Goal: Information Seeking & Learning: Find specific fact

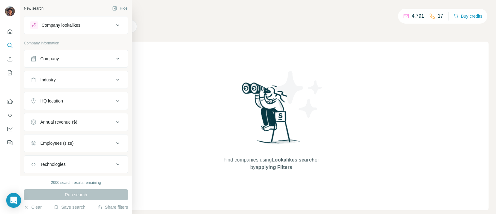
click at [33, 55] on icon at bounding box center [33, 58] width 6 height 6
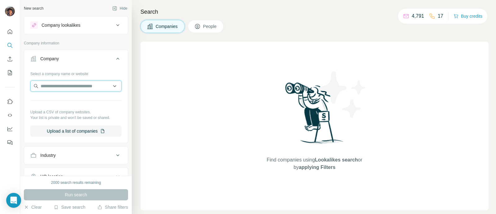
click at [64, 83] on input "text" at bounding box center [75, 85] width 91 height 11
paste input "**********"
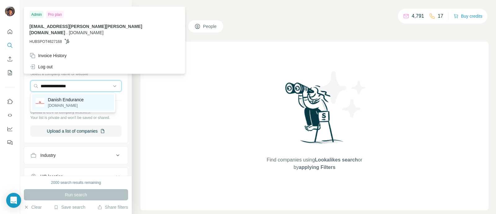
type input "**********"
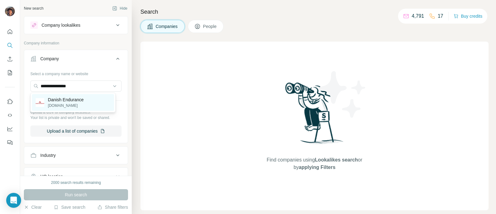
click at [54, 108] on p "[DOMAIN_NAME]" at bounding box center [66, 106] width 36 height 6
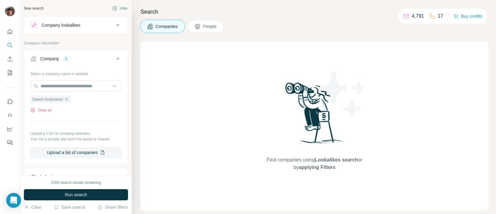
click at [67, 188] on div "2000 search results remaining Run search Clear Save search Share filters" at bounding box center [76, 194] width 112 height 38
click at [68, 196] on span "Run search" at bounding box center [76, 194] width 22 height 6
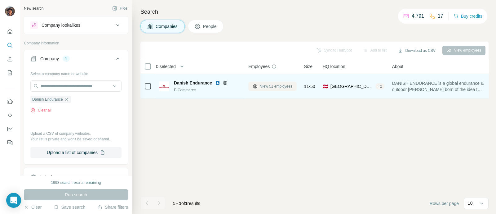
click at [290, 87] on span "View 51 employees" at bounding box center [276, 86] width 32 height 6
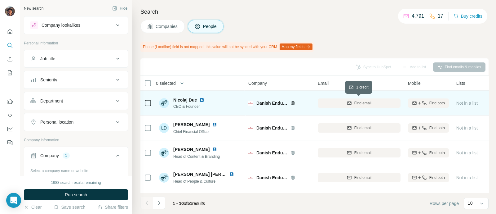
click at [375, 101] on div "Find email" at bounding box center [359, 103] width 83 height 6
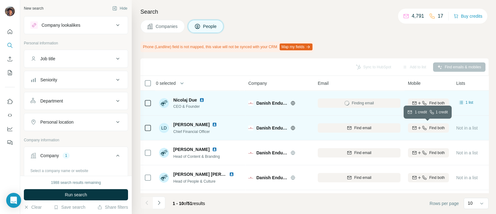
click at [435, 127] on span "Find both" at bounding box center [436, 128] width 15 height 6
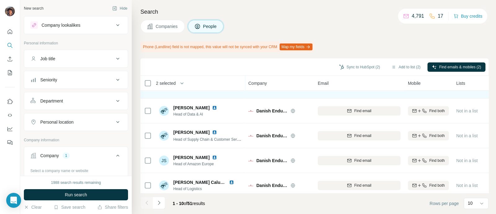
scroll to position [150, 0]
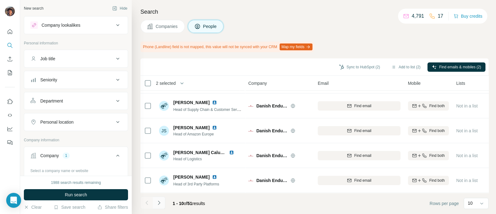
click at [161, 205] on icon "Navigate to next page" at bounding box center [159, 202] width 6 height 6
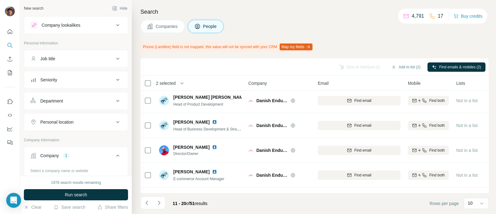
scroll to position [0, 0]
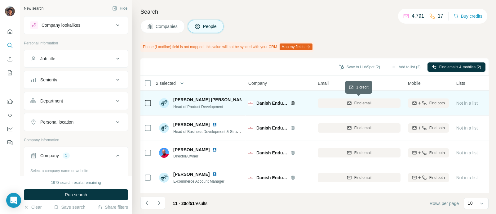
click at [336, 100] on div "Find email" at bounding box center [359, 103] width 83 height 6
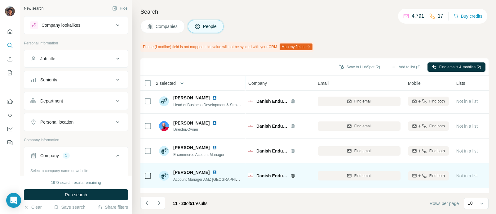
scroll to position [38, 0]
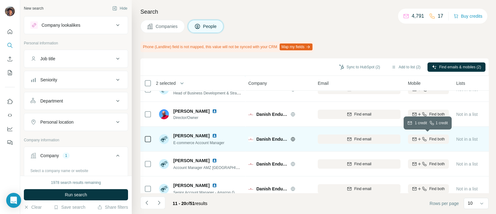
click at [415, 138] on icon "button" at bounding box center [414, 138] width 4 height 3
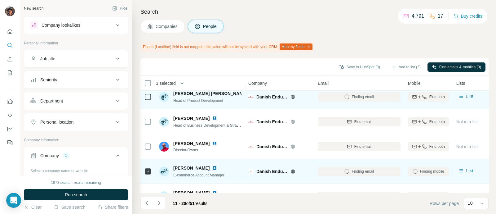
scroll to position [0, 0]
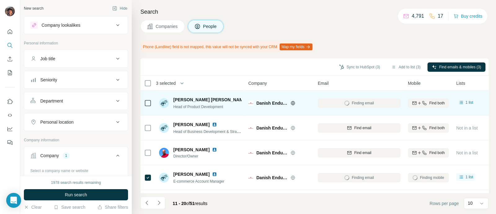
click at [141, 98] on td at bounding box center [147, 102] width 15 height 25
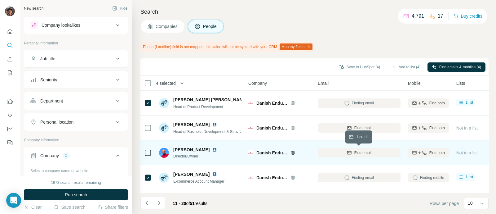
click at [327, 148] on button "Find email" at bounding box center [359, 152] width 83 height 9
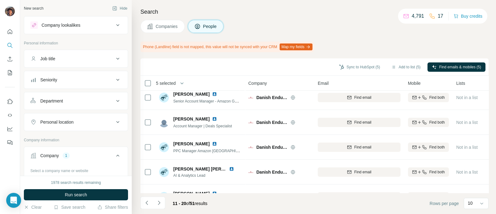
scroll to position [150, 0]
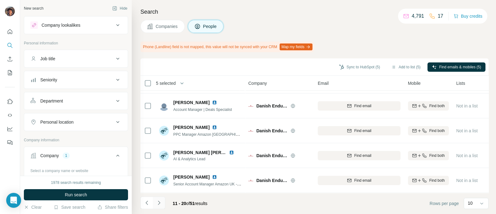
click at [163, 201] on button "Navigate to next page" at bounding box center [159, 202] width 12 height 12
click at [158, 204] on icon "Navigate to next page" at bounding box center [159, 202] width 2 height 4
click at [160, 204] on icon "Navigate to next page" at bounding box center [159, 202] width 6 height 6
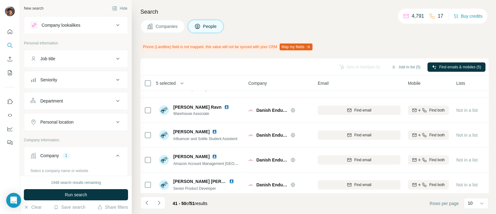
scroll to position [0, 0]
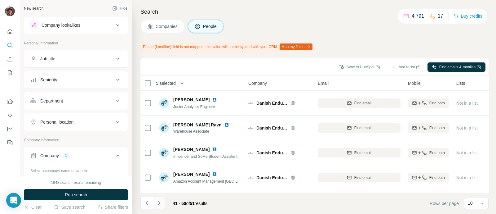
click at [161, 199] on button "Navigate to next page" at bounding box center [159, 202] width 12 height 12
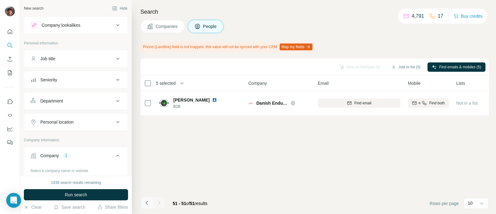
click at [146, 199] on button "Navigate to previous page" at bounding box center [146, 202] width 12 height 12
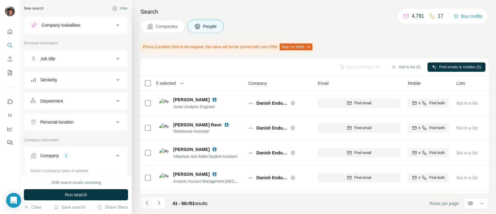
click at [146, 199] on button "Navigate to previous page" at bounding box center [146, 202] width 12 height 12
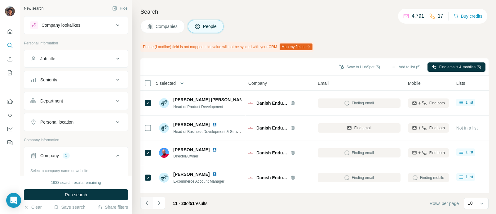
click at [146, 199] on button "Navigate to previous page" at bounding box center [146, 202] width 12 height 12
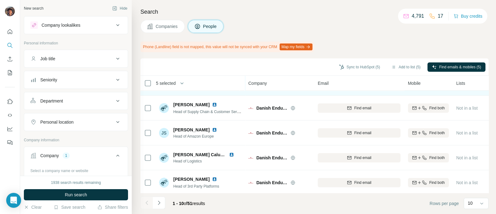
scroll to position [150, 0]
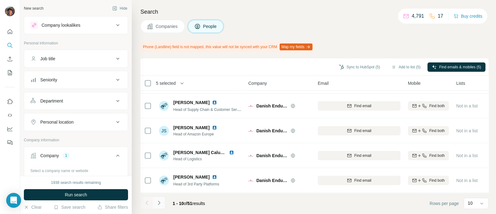
click at [163, 202] on button "Navigate to next page" at bounding box center [159, 202] width 12 height 12
click at [158, 203] on icon "Navigate to next page" at bounding box center [159, 202] width 6 height 6
click at [152, 201] on button "Navigate to previous page" at bounding box center [146, 202] width 12 height 12
click at [161, 202] on icon "Navigate to next page" at bounding box center [159, 202] width 6 height 6
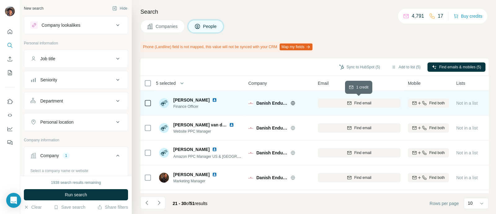
click at [352, 104] on div "Find email" at bounding box center [359, 103] width 83 height 6
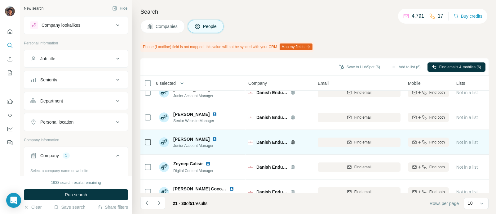
scroll to position [150, 0]
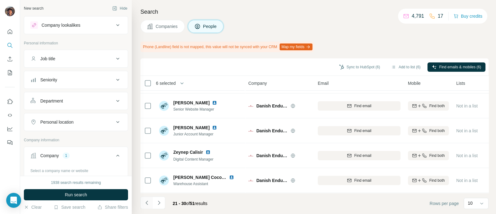
click at [148, 201] on icon "Navigate to previous page" at bounding box center [147, 202] width 6 height 6
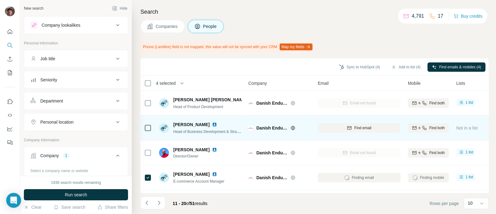
scroll to position [38, 0]
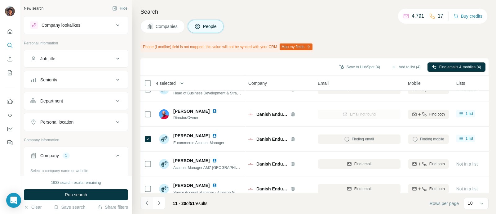
click at [149, 200] on icon "Navigate to previous page" at bounding box center [147, 202] width 6 height 6
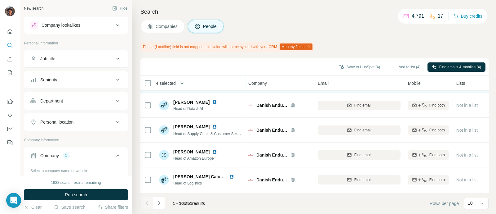
scroll to position [150, 0]
click at [162, 203] on button "Navigate to next page" at bounding box center [159, 202] width 12 height 12
click at [163, 202] on button "Navigate to next page" at bounding box center [159, 202] width 12 height 12
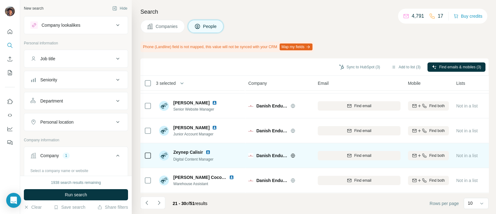
scroll to position [0, 0]
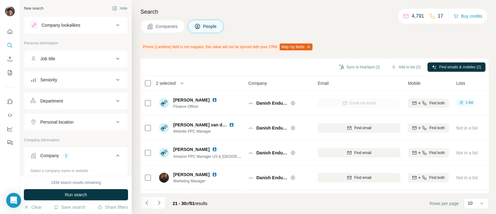
click at [148, 201] on icon "Navigate to previous page" at bounding box center [147, 202] width 6 height 6
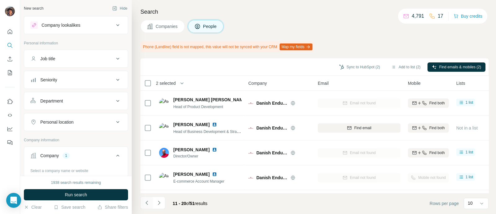
click at [148, 201] on icon "Navigate to previous page" at bounding box center [147, 202] width 6 height 6
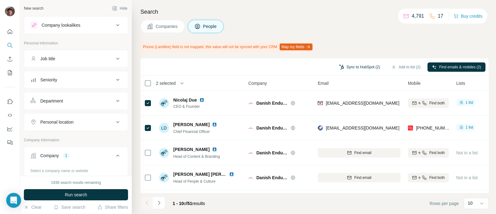
click at [355, 64] on button "Sync to HubSpot (2)" at bounding box center [360, 66] width 50 height 9
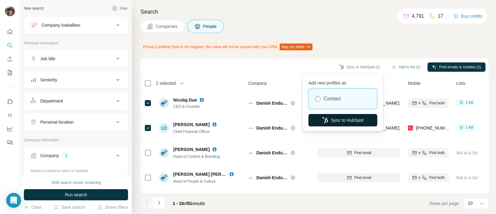
click at [338, 117] on button "Sync to HubSpot" at bounding box center [342, 120] width 69 height 12
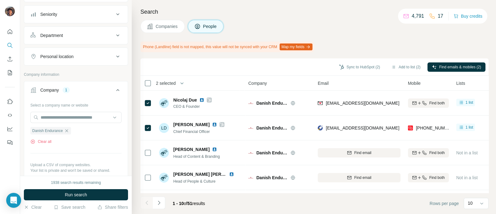
scroll to position [77, 0]
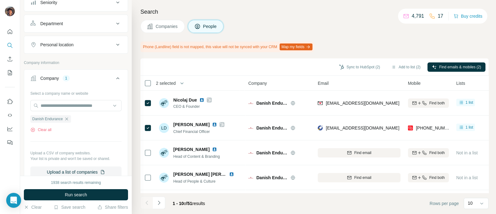
click at [158, 24] on span "Companies" at bounding box center [167, 26] width 23 height 6
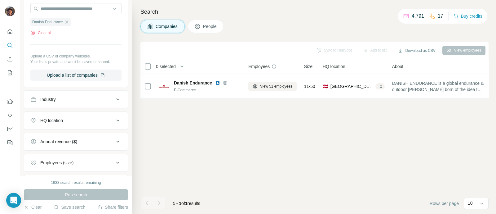
scroll to position [0, 0]
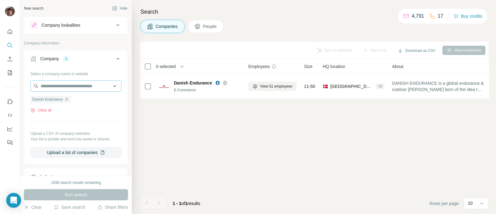
click at [67, 97] on icon "button" at bounding box center [66, 99] width 5 height 5
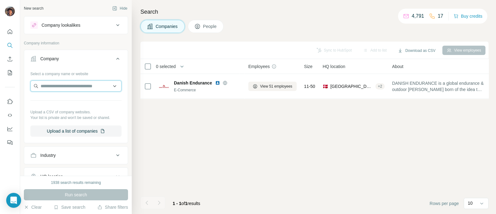
click at [67, 83] on input "text" at bounding box center [75, 85] width 91 height 11
paste input "**********"
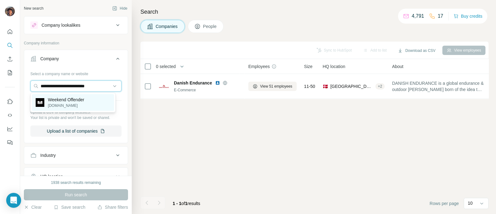
type input "**********"
click at [70, 97] on p "Weekend Offender" at bounding box center [66, 99] width 36 height 6
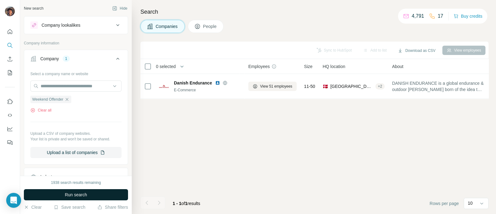
click at [76, 192] on span "Run search" at bounding box center [76, 194] width 22 height 6
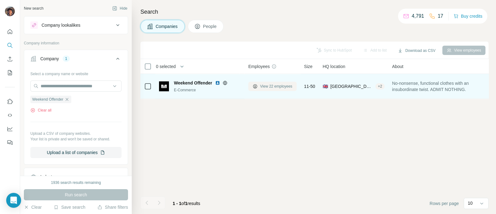
click at [262, 83] on span "View 22 employees" at bounding box center [276, 86] width 32 height 6
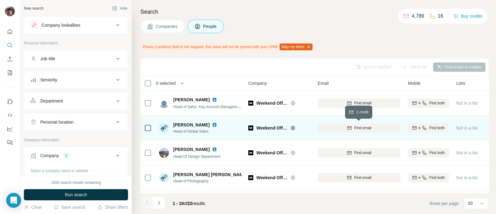
click at [330, 126] on div "Find email" at bounding box center [359, 128] width 83 height 6
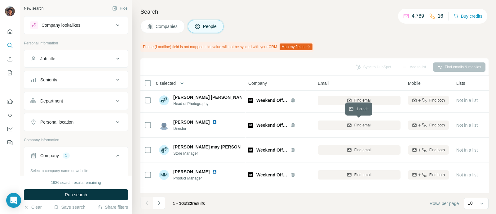
scroll to position [150, 0]
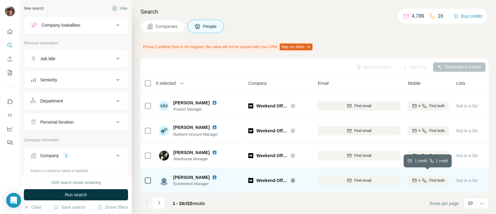
click at [414, 181] on div "Find both" at bounding box center [428, 179] width 41 height 17
click at [414, 180] on button "Find both" at bounding box center [428, 179] width 41 height 9
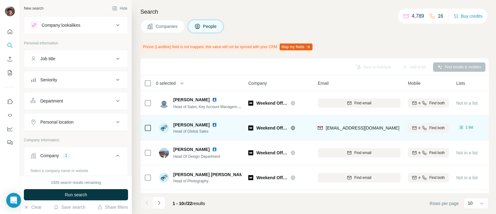
scroll to position [38, 0]
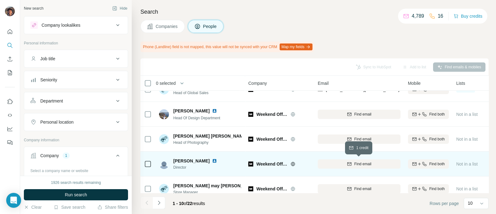
click at [335, 166] on button "Find email" at bounding box center [359, 163] width 83 height 9
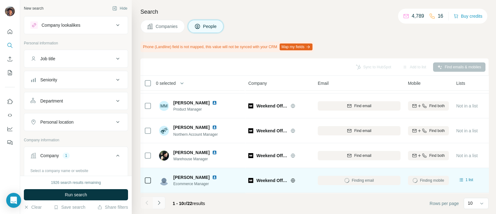
click at [164, 199] on button "Navigate to next page" at bounding box center [159, 202] width 12 height 12
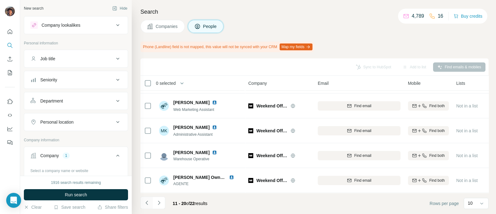
click at [146, 201] on icon "Navigate to previous page" at bounding box center [147, 202] width 6 height 6
click at [157, 201] on icon "Navigate to next page" at bounding box center [159, 202] width 6 height 6
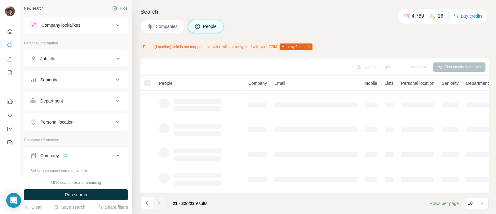
scroll to position [0, 0]
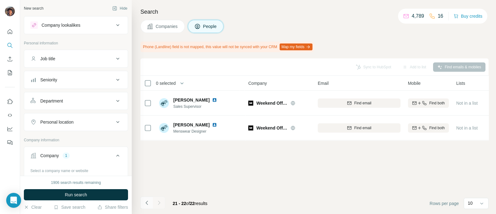
click at [142, 204] on button "Navigate to previous page" at bounding box center [146, 202] width 12 height 12
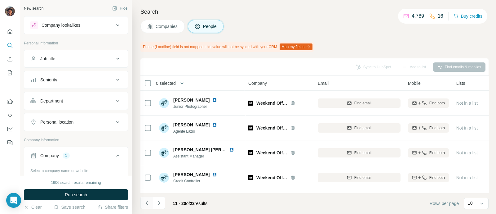
click at [142, 204] on button "Navigate to previous page" at bounding box center [146, 202] width 12 height 12
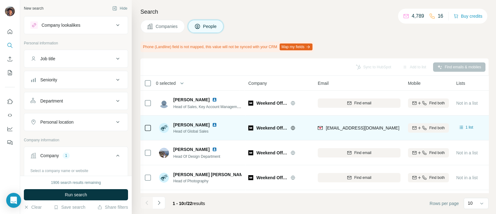
scroll to position [150, 0]
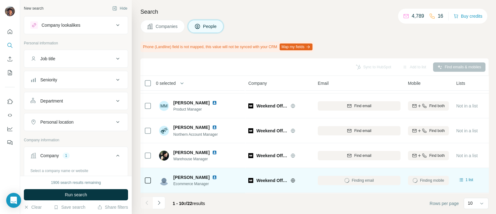
click at [152, 173] on td at bounding box center [147, 180] width 15 height 25
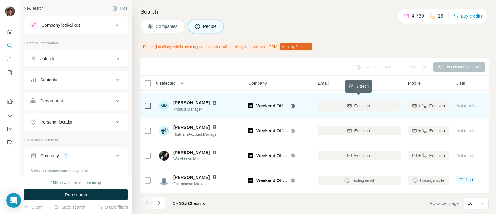
click at [339, 103] on div "Find email" at bounding box center [359, 106] width 83 height 6
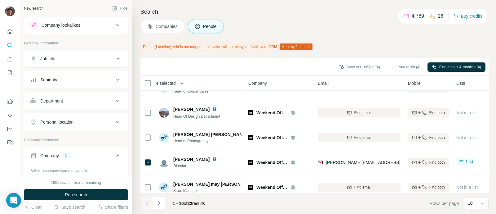
scroll to position [0, 0]
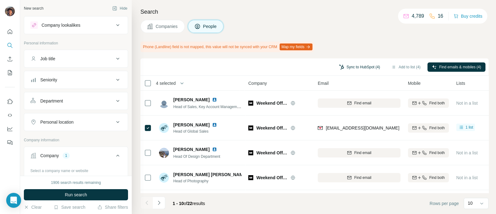
click at [360, 67] on button "Sync to HubSpot (4)" at bounding box center [360, 66] width 50 height 9
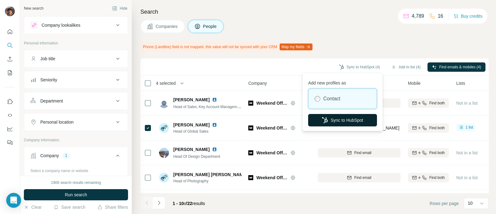
click at [342, 115] on button "Sync to HubSpot" at bounding box center [342, 120] width 69 height 12
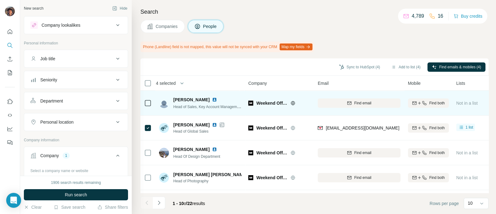
click at [265, 100] on span "Weekend Offender" at bounding box center [271, 103] width 31 height 6
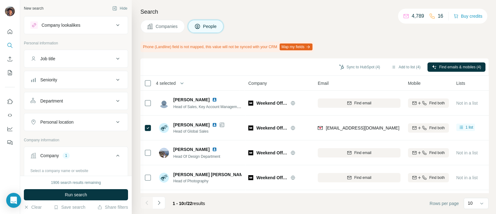
click at [144, 78] on th "4 selected" at bounding box center [189, 83] width 99 height 15
click at [150, 88] on th "4 selected" at bounding box center [189, 83] width 99 height 15
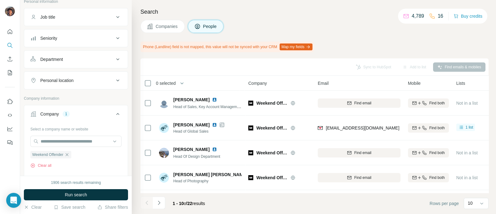
scroll to position [77, 0]
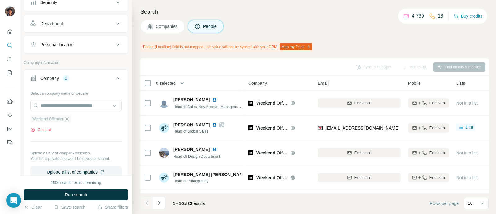
click at [68, 117] on icon "button" at bounding box center [67, 118] width 3 height 3
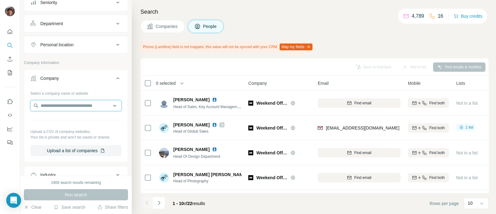
click at [70, 109] on input "text" at bounding box center [75, 105] width 91 height 11
paste input "**********"
type input "**********"
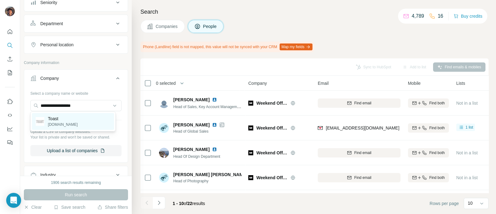
click at [47, 117] on div "Toast toa.st" at bounding box center [57, 121] width 42 height 12
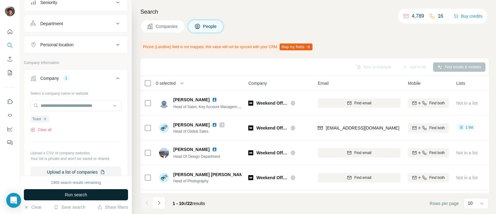
click at [90, 193] on button "Run search" at bounding box center [76, 194] width 104 height 11
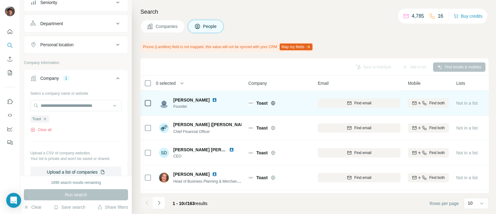
click at [272, 103] on icon at bounding box center [273, 102] width 5 height 5
click at [339, 101] on div "Find email" at bounding box center [359, 103] width 83 height 6
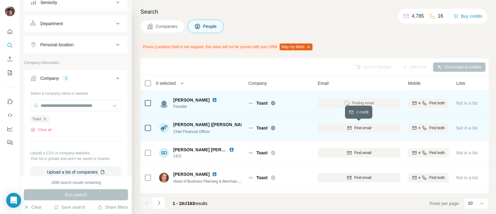
click at [349, 126] on icon "button" at bounding box center [349, 127] width 4 height 3
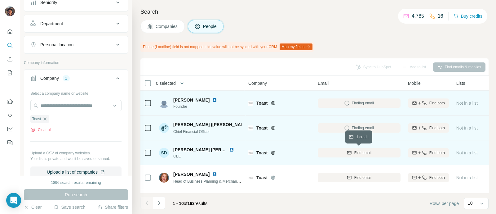
click at [351, 154] on div "Find email" at bounding box center [359, 153] width 83 height 6
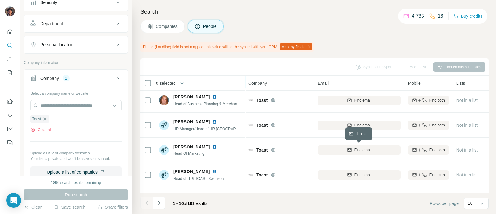
scroll to position [150, 0]
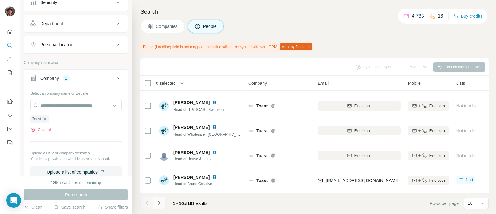
click at [161, 200] on icon "Navigate to next page" at bounding box center [159, 202] width 6 height 6
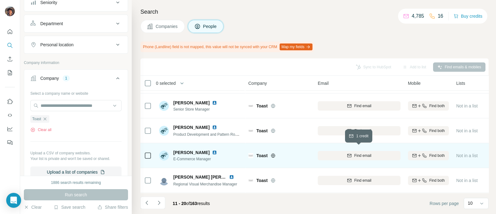
click at [333, 155] on button "Find email" at bounding box center [359, 155] width 83 height 9
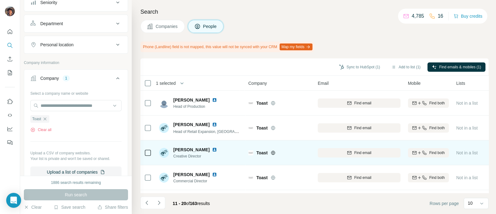
scroll to position [38, 0]
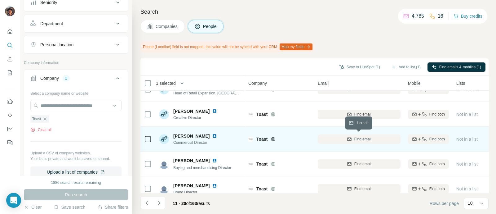
click at [327, 139] on div "Find email" at bounding box center [359, 139] width 83 height 6
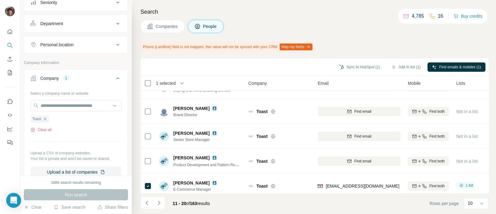
scroll to position [72, 0]
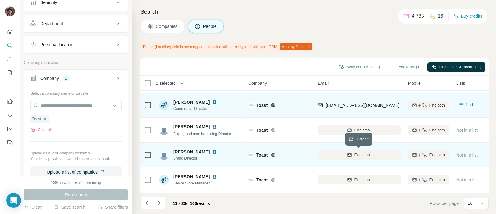
click at [343, 154] on div "Find email" at bounding box center [359, 155] width 83 height 6
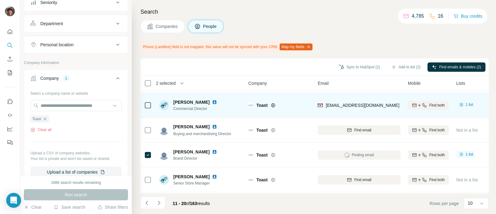
click at [146, 101] on icon at bounding box center [147, 104] width 7 height 7
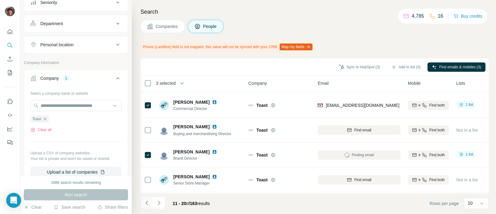
click at [146, 203] on icon "Navigate to previous page" at bounding box center [146, 202] width 2 height 4
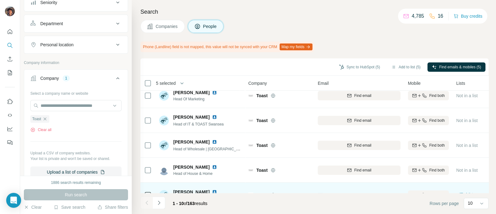
scroll to position [150, 0]
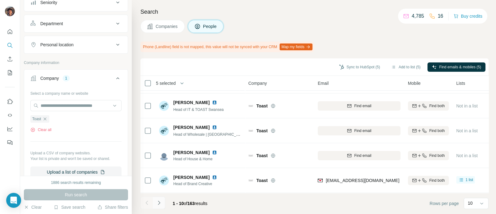
click at [161, 196] on button "Navigate to next page" at bounding box center [159, 202] width 12 height 12
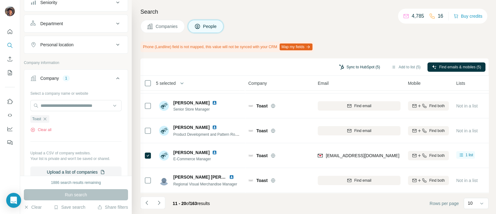
click at [372, 62] on button "Sync to HubSpot (5)" at bounding box center [360, 66] width 50 height 9
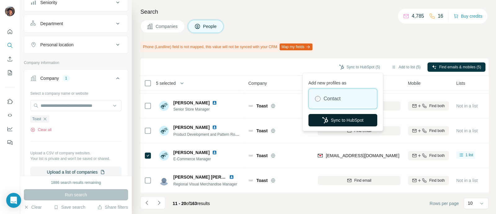
click at [347, 117] on button "Sync to HubSpot" at bounding box center [342, 120] width 69 height 12
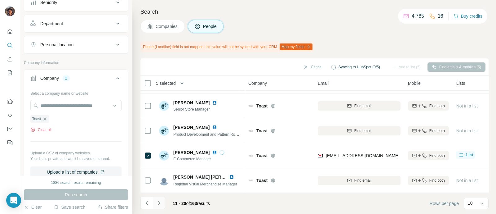
click at [156, 202] on icon "Navigate to next page" at bounding box center [159, 202] width 6 height 6
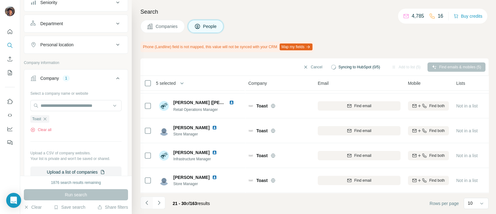
click at [144, 203] on icon "Navigate to previous page" at bounding box center [147, 202] width 6 height 6
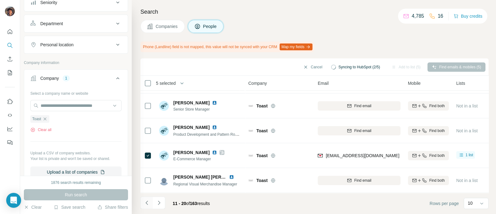
click at [144, 203] on icon "Navigate to previous page" at bounding box center [147, 202] width 6 height 6
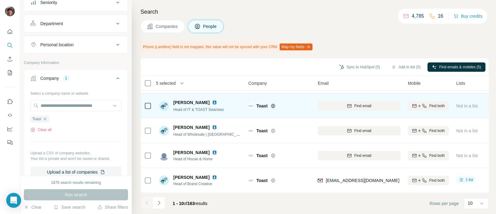
scroll to position [0, 0]
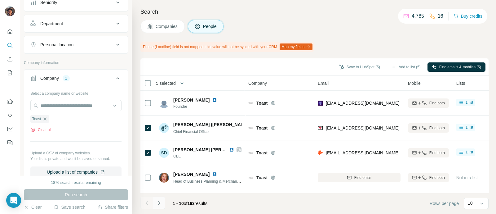
click at [160, 201] on icon "Navigate to next page" at bounding box center [159, 202] width 6 height 6
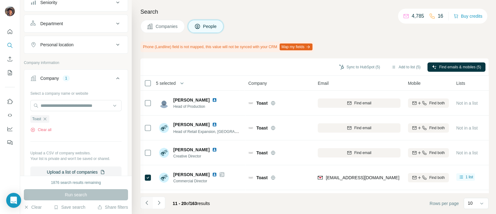
click at [146, 204] on icon "Navigate to previous page" at bounding box center [147, 202] width 6 height 6
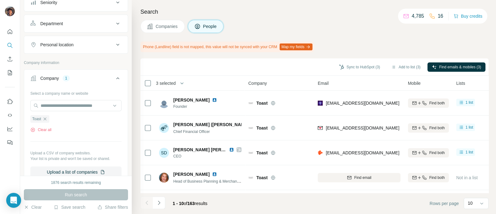
click at [160, 202] on icon "Navigate to next page" at bounding box center [159, 202] width 6 height 6
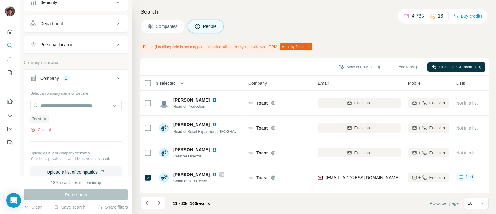
click at [152, 83] on div "3 selected" at bounding box center [164, 83] width 24 height 6
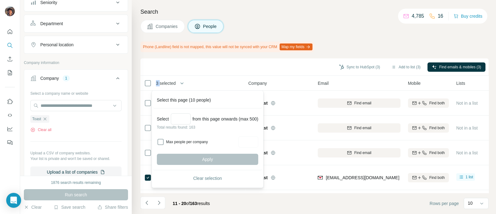
click at [152, 83] on div "3 selected" at bounding box center [164, 83] width 24 height 6
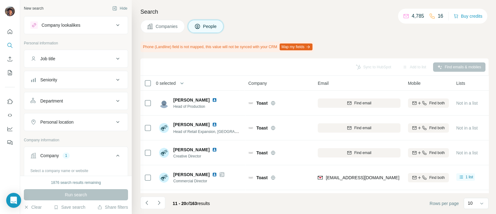
click at [65, 55] on button "Job title" at bounding box center [76, 58] width 104 height 15
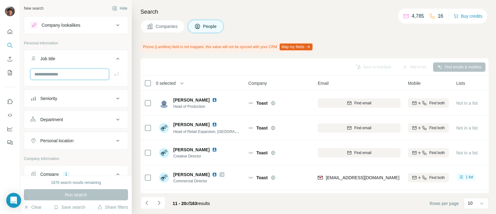
click at [65, 72] on input "text" at bounding box center [69, 73] width 79 height 11
type input "*******"
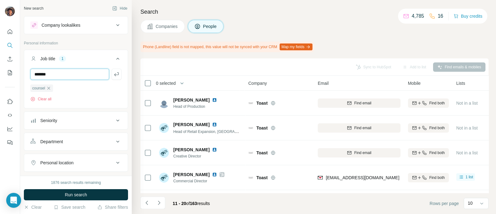
type input "*******"
type input "*****"
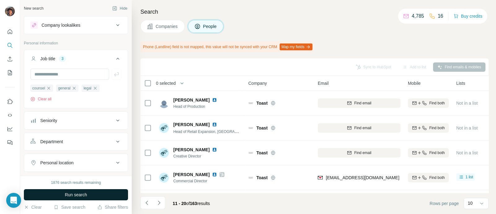
click at [96, 192] on button "Run search" at bounding box center [76, 194] width 104 height 11
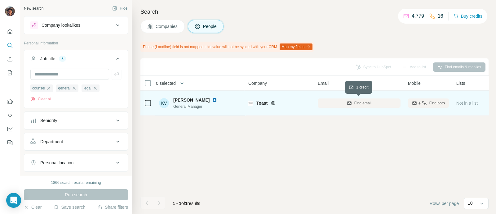
click at [333, 107] on button "Find email" at bounding box center [359, 102] width 83 height 9
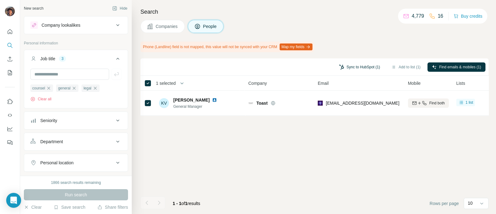
click at [344, 68] on button "Sync to HubSpot (1)" at bounding box center [360, 66] width 50 height 9
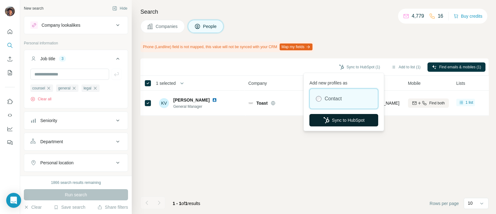
click at [341, 117] on button "Sync to HubSpot" at bounding box center [343, 120] width 69 height 12
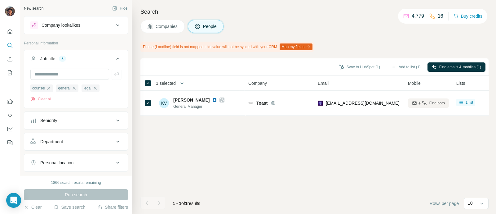
click at [92, 25] on div "Company lookalikes" at bounding box center [72, 24] width 84 height 7
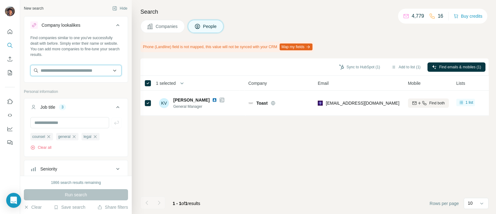
click at [80, 68] on input "text" at bounding box center [75, 70] width 91 height 11
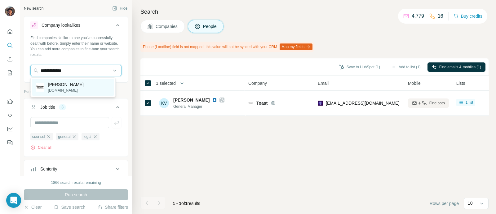
type input "**********"
click at [78, 85] on p "[PERSON_NAME]" at bounding box center [66, 84] width 36 height 6
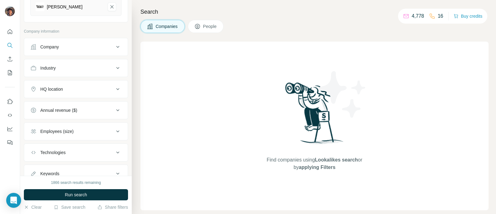
scroll to position [107, 0]
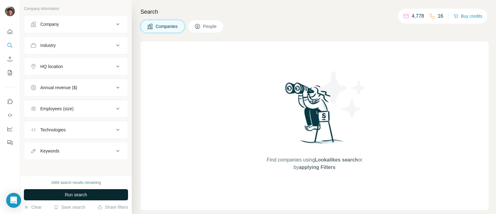
click at [75, 198] on button "Run search" at bounding box center [76, 194] width 104 height 11
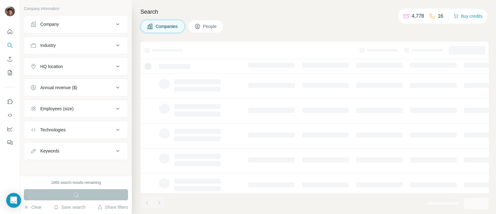
click at [78, 59] on button "HQ location" at bounding box center [76, 66] width 104 height 15
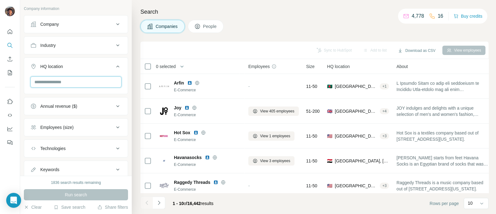
click at [67, 85] on input "text" at bounding box center [75, 81] width 91 height 11
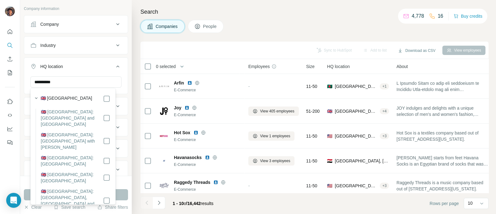
click at [58, 100] on label "🇬🇧 [GEOGRAPHIC_DATA]" at bounding box center [67, 98] width 52 height 7
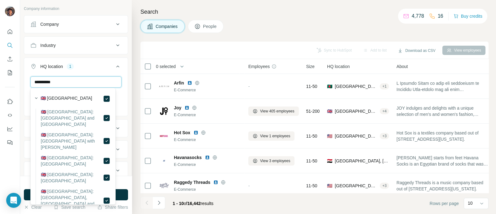
click at [60, 80] on input "**********" at bounding box center [75, 81] width 91 height 11
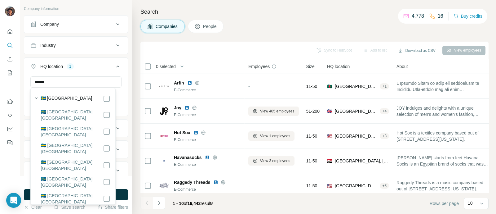
click at [62, 97] on div "🇸🇪 [GEOGRAPHIC_DATA]" at bounding box center [76, 98] width 70 height 7
click at [85, 99] on div "🇸🇪 [GEOGRAPHIC_DATA]" at bounding box center [76, 98] width 70 height 7
click at [93, 83] on input "******" at bounding box center [75, 81] width 91 height 11
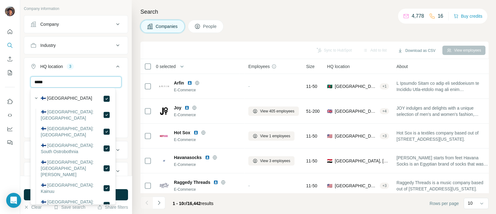
click at [85, 78] on input "*****" at bounding box center [75, 81] width 91 height 11
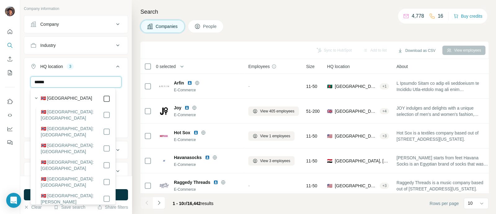
type input "******"
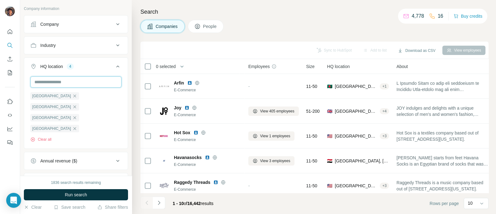
click at [83, 79] on input "text" at bounding box center [75, 81] width 91 height 11
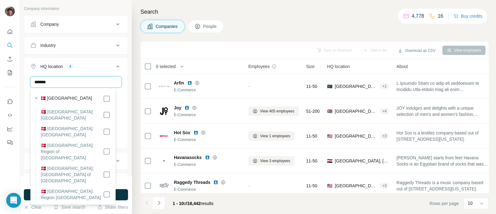
type input "*******"
click at [107, 103] on section "🇩🇰 [GEOGRAPHIC_DATA] 🇩🇰 [GEOGRAPHIC_DATA]: [GEOGRAPHIC_DATA] 🇩🇰 [GEOGRAPHIC_DAT…" at bounding box center [71, 147] width 78 height 107
click at [118, 97] on div "******* [GEOGRAPHIC_DATA] [GEOGRAPHIC_DATA] [GEOGRAPHIC_DATA] [GEOGRAPHIC_DATA]…" at bounding box center [76, 112] width 104 height 72
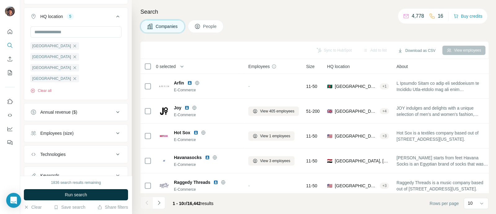
scroll to position [159, 0]
click at [84, 128] on div "Employees (size)" at bounding box center [72, 131] width 84 height 6
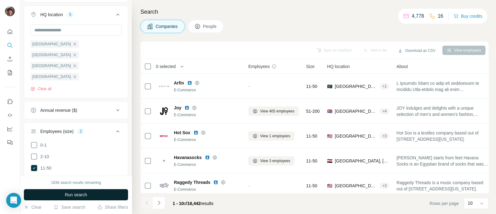
click at [81, 198] on button "Run search" at bounding box center [76, 194] width 104 height 11
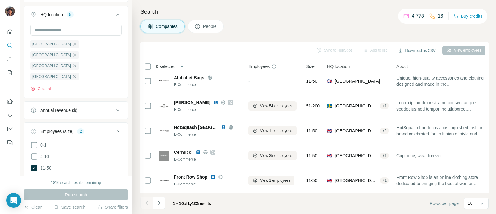
scroll to position [133, 0]
click at [164, 201] on button "Navigate to next page" at bounding box center [159, 202] width 12 height 12
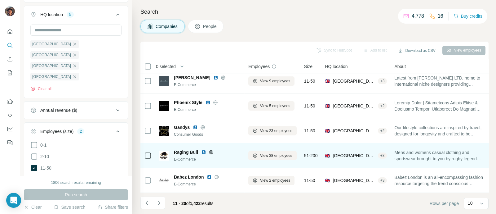
click at [209, 150] on icon at bounding box center [211, 152] width 4 height 4
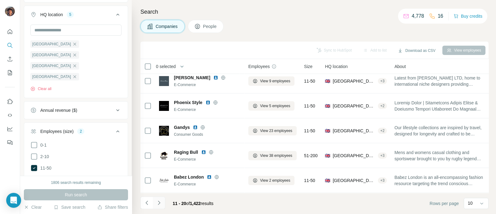
click at [160, 200] on icon "Navigate to next page" at bounding box center [159, 202] width 6 height 6
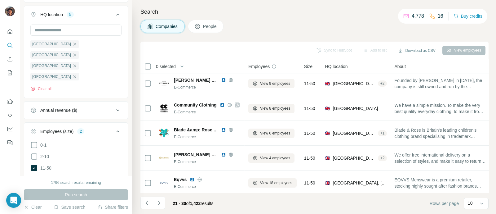
scroll to position [116, 0]
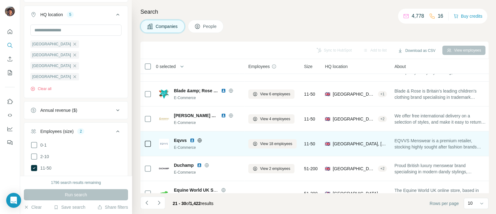
click at [200, 137] on div "Eqvvs" at bounding box center [207, 140] width 67 height 6
click at [201, 138] on icon at bounding box center [199, 140] width 5 height 5
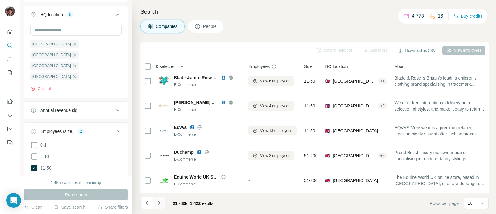
click at [155, 203] on button "Navigate to next page" at bounding box center [159, 202] width 12 height 12
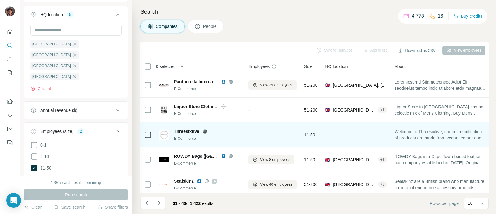
scroll to position [38, 0]
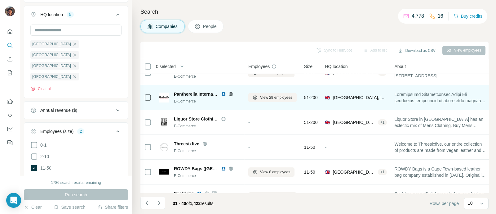
click at [232, 95] on icon at bounding box center [230, 93] width 5 height 5
click at [183, 96] on div "Pantherella International Group" at bounding box center [196, 94] width 44 height 6
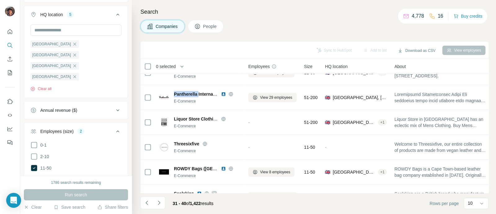
copy span "Pantherella"
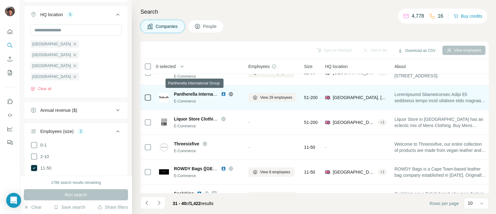
click at [204, 94] on span "Pantherella International Group" at bounding box center [206, 93] width 65 height 5
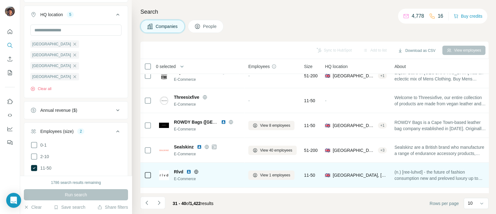
scroll to position [116, 0]
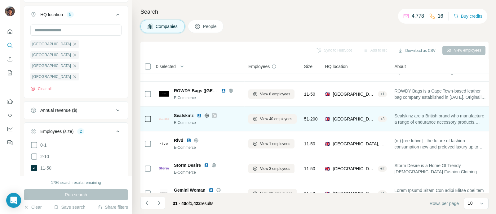
click at [186, 112] on span "Sealskinz" at bounding box center [184, 115] width 20 height 6
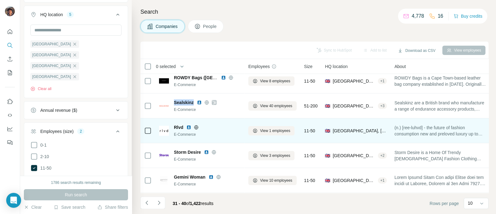
scroll to position [133, 0]
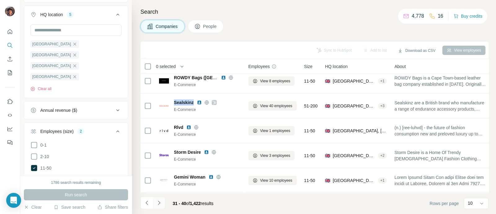
click at [163, 202] on button "Navigate to next page" at bounding box center [159, 202] width 12 height 12
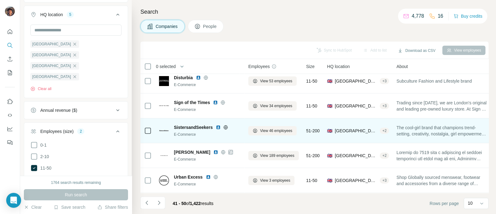
click at [183, 124] on span "SistersandSeekers" at bounding box center [193, 127] width 39 height 6
copy span "SistersandSeekers"
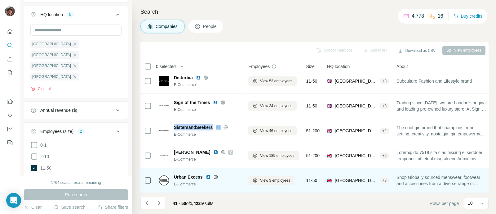
copy span "SistersandSeekers"
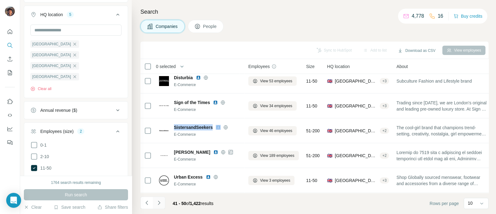
click at [159, 202] on icon "Navigate to next page" at bounding box center [159, 202] width 6 height 6
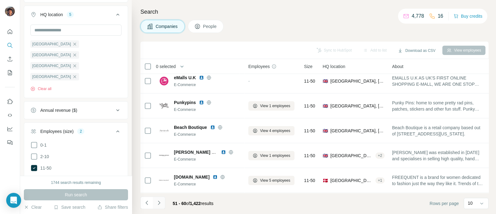
click at [159, 201] on icon "Navigate to next page" at bounding box center [159, 202] width 6 height 6
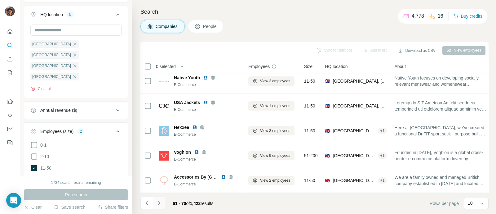
click at [162, 204] on button "Navigate to next page" at bounding box center [159, 202] width 12 height 12
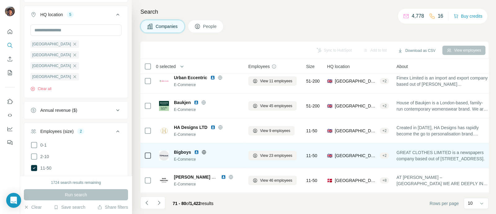
click at [202, 149] on icon at bounding box center [203, 151] width 5 height 5
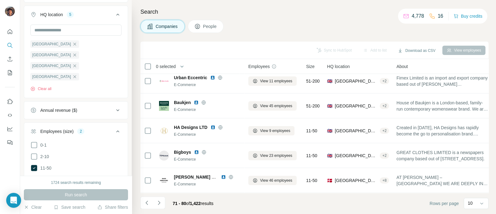
click at [163, 195] on footer "71 - 80 of 1,422 results Rows per page 10" at bounding box center [314, 202] width 348 height 21
click at [163, 200] on button "Navigate to next page" at bounding box center [159, 202] width 12 height 12
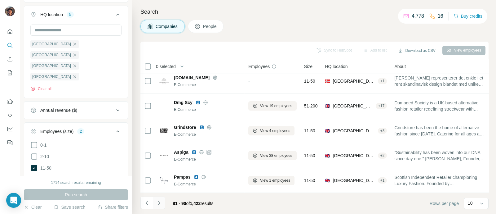
click at [156, 205] on icon "Navigate to next page" at bounding box center [159, 202] width 6 height 6
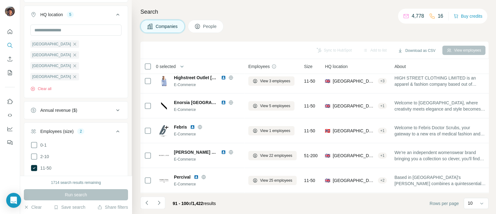
scroll to position [0, 0]
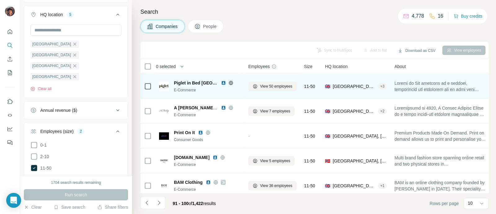
click at [228, 85] on icon at bounding box center [230, 82] width 5 height 5
click at [197, 80] on span "Piglet in Bed [GEOGRAPHIC_DATA]" at bounding box center [196, 83] width 44 height 6
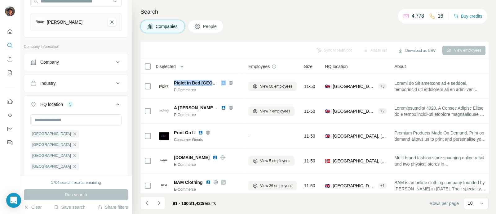
scroll to position [4, 0]
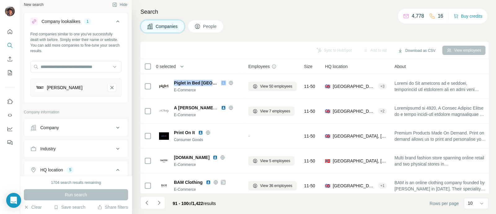
copy span "Piglet in Bed [GEOGRAPHIC_DATA]"
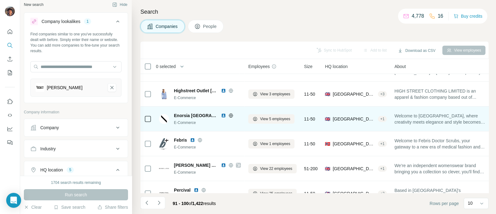
scroll to position [133, 0]
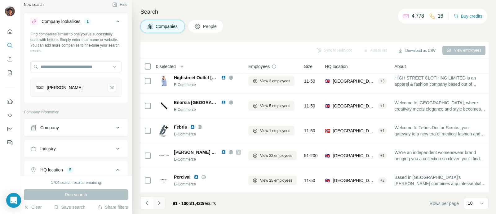
click at [162, 199] on button "Navigate to next page" at bounding box center [159, 202] width 12 height 12
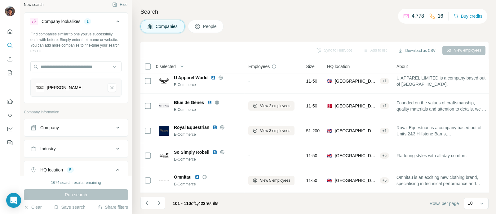
scroll to position [0, 0]
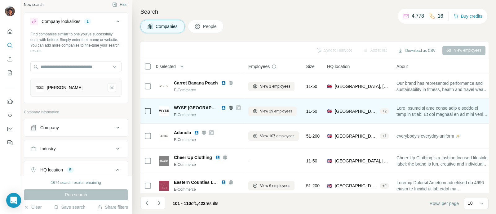
click at [234, 99] on td "WYSE [GEOGRAPHIC_DATA] E-Commerce" at bounding box center [199, 111] width 89 height 25
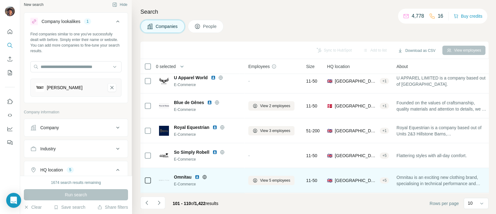
scroll to position [133, 0]
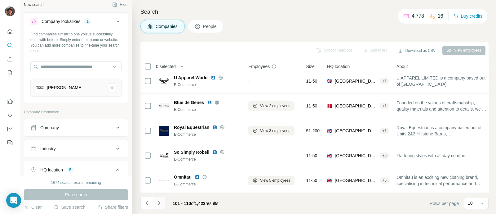
click at [157, 199] on icon "Navigate to next page" at bounding box center [159, 202] width 6 height 6
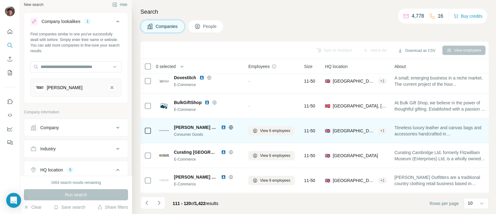
scroll to position [0, 0]
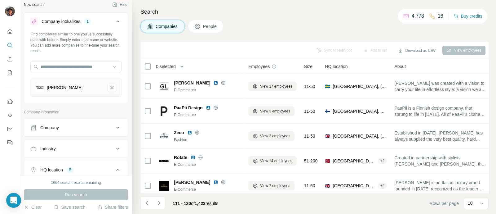
drag, startPoint x: 219, startPoint y: 136, endPoint x: 201, endPoint y: 46, distance: 91.7
click at [205, 45] on div "Sync to HubSpot Add to list Download as CSV View employees" at bounding box center [314, 50] width 342 height 11
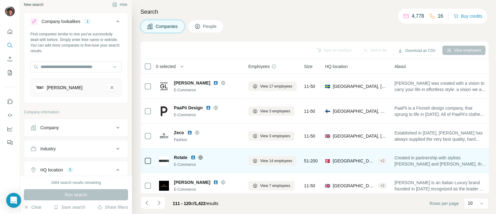
click at [179, 157] on span "Rotate" at bounding box center [181, 157] width 14 height 6
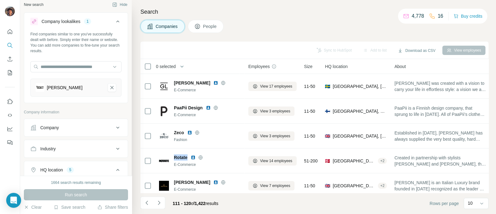
copy span "Rotate"
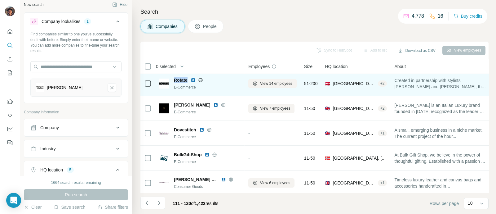
scroll to position [133, 0]
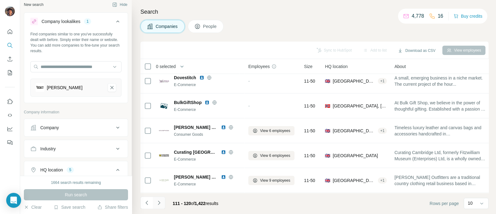
click at [162, 205] on button "Navigate to next page" at bounding box center [159, 202] width 12 height 12
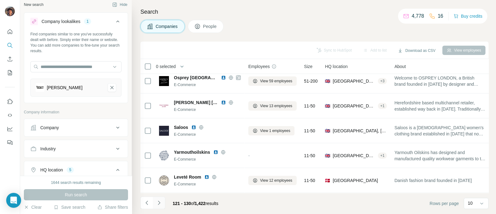
click at [158, 199] on button "Navigate to next page" at bounding box center [159, 202] width 12 height 12
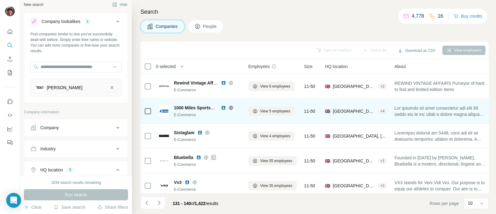
scroll to position [38, 0]
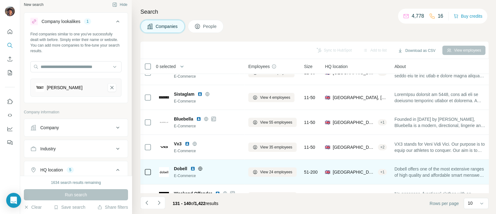
click at [178, 166] on span "Dobell" at bounding box center [180, 168] width 13 height 6
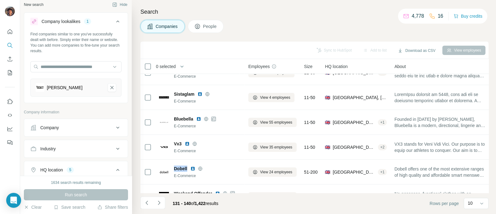
copy span "Dobell"
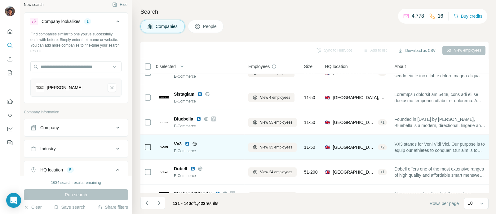
click at [215, 150] on div "E-Commerce" at bounding box center [207, 151] width 67 height 6
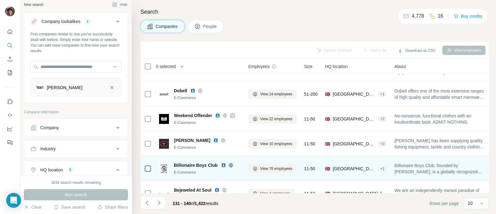
scroll to position [133, 0]
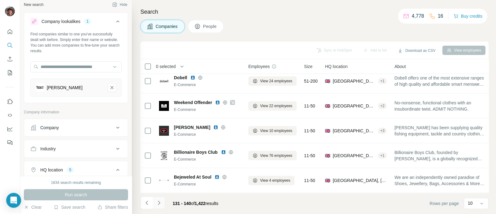
click at [162, 200] on button "Navigate to next page" at bounding box center [159, 202] width 12 height 12
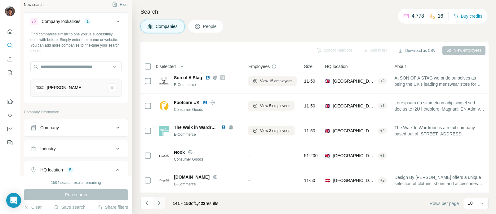
click at [157, 203] on icon "Navigate to next page" at bounding box center [159, 202] width 6 height 6
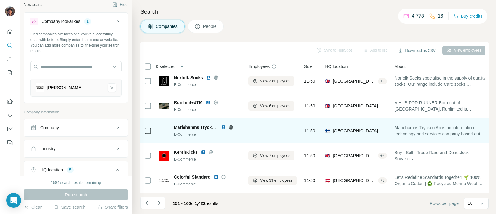
scroll to position [0, 0]
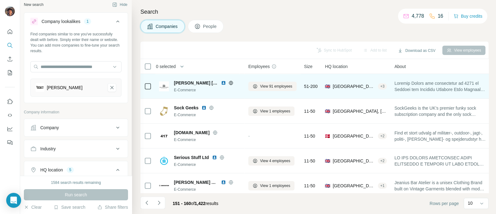
click at [190, 83] on span "[PERSON_NAME] [PERSON_NAME] ®" at bounding box center [196, 83] width 44 height 6
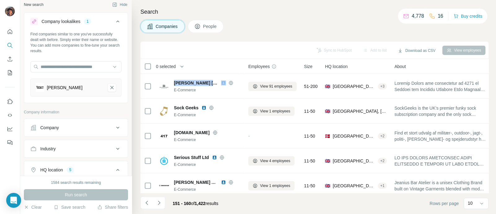
copy span "[PERSON_NAME] [PERSON_NAME] ®"
click at [298, 21] on div "Companies People" at bounding box center [314, 26] width 348 height 13
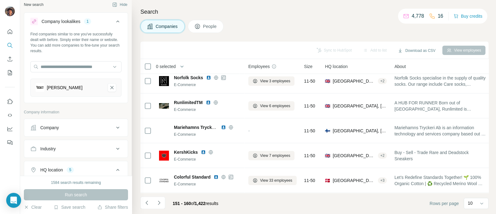
scroll to position [133, 0]
click at [162, 198] on button "Navigate to next page" at bounding box center [159, 202] width 12 height 12
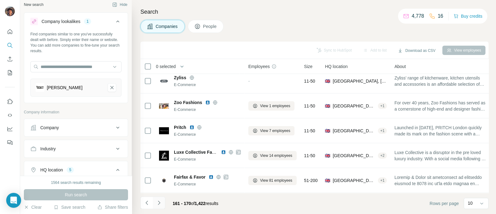
click at [163, 202] on button "Navigate to next page" at bounding box center [159, 202] width 12 height 12
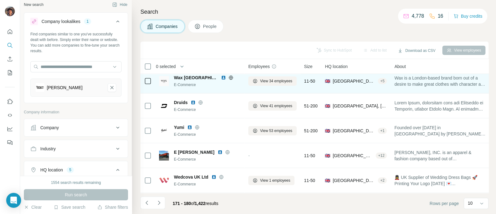
scroll to position [0, 0]
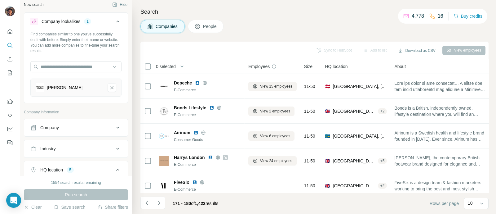
drag, startPoint x: 265, startPoint y: 41, endPoint x: 248, endPoint y: 22, distance: 26.1
click at [248, 22] on div "Companies People" at bounding box center [314, 26] width 348 height 13
drag, startPoint x: 223, startPoint y: 56, endPoint x: 195, endPoint y: 56, distance: 27.3
click at [195, 56] on div "Sync to HubSpot Add to list Download as CSV View employees" at bounding box center [314, 50] width 348 height 17
click at [262, 29] on div "Companies People" at bounding box center [314, 26] width 348 height 13
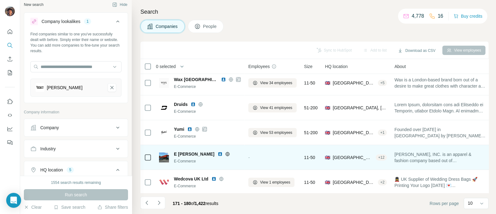
scroll to position [133, 0]
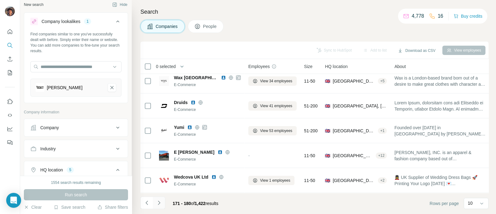
click at [157, 204] on icon "Navigate to next page" at bounding box center [159, 202] width 6 height 6
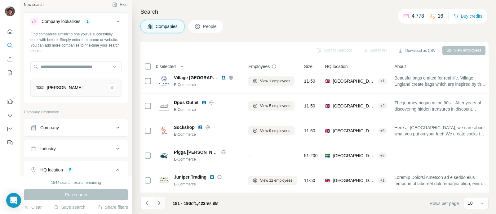
click at [161, 205] on icon "Navigate to next page" at bounding box center [159, 202] width 6 height 6
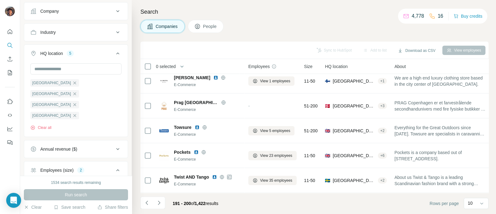
scroll to position [159, 0]
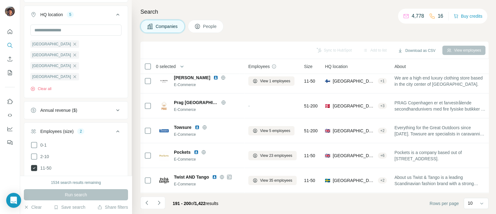
click at [51, 165] on span "11-50" at bounding box center [45, 168] width 14 height 6
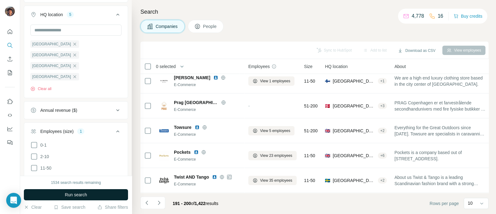
click at [89, 195] on button "Run search" at bounding box center [76, 194] width 104 height 11
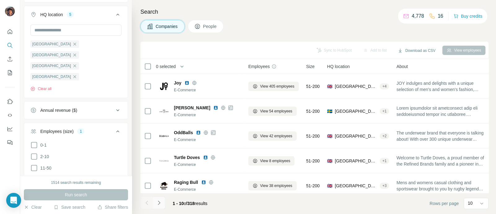
click at [157, 203] on icon "Navigate to next page" at bounding box center [159, 202] width 6 height 6
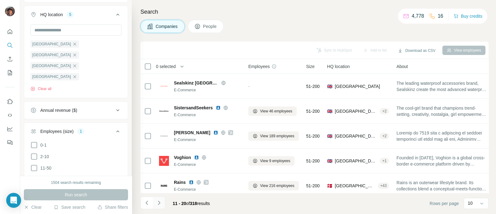
click at [160, 206] on button "Navigate to next page" at bounding box center [159, 202] width 12 height 12
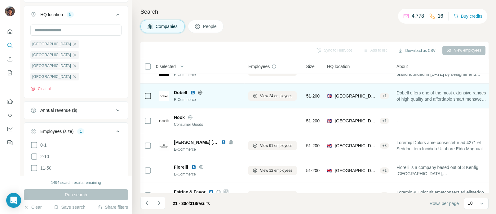
scroll to position [133, 0]
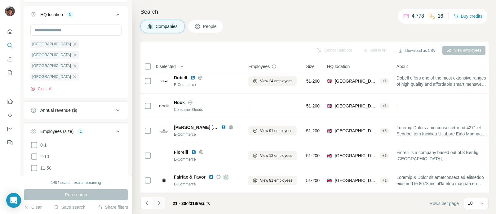
click at [158, 204] on icon "Navigate to next page" at bounding box center [159, 202] width 6 height 6
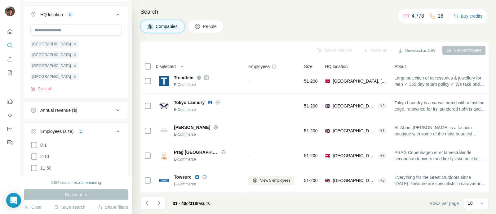
scroll to position [0, 0]
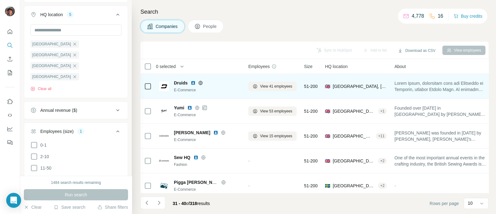
click at [201, 80] on icon at bounding box center [200, 82] width 5 height 5
click at [186, 83] on span "Druids" at bounding box center [181, 83] width 14 height 6
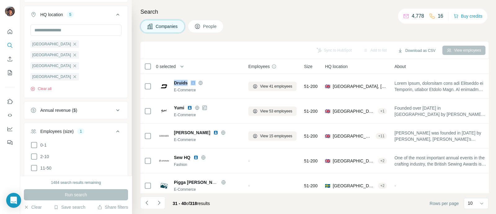
copy span "Druids"
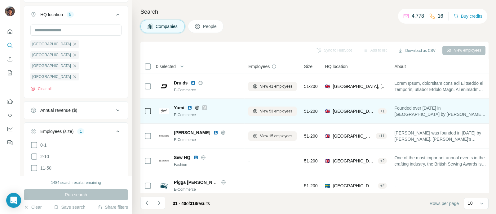
click at [229, 106] on div "Yumi" at bounding box center [207, 107] width 67 height 6
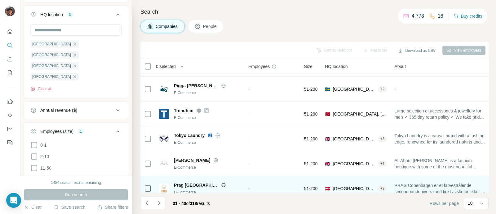
scroll to position [94, 0]
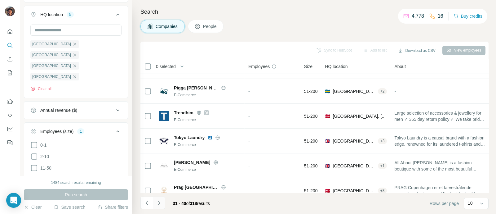
click at [163, 204] on button "Navigate to next page" at bounding box center [159, 202] width 12 height 12
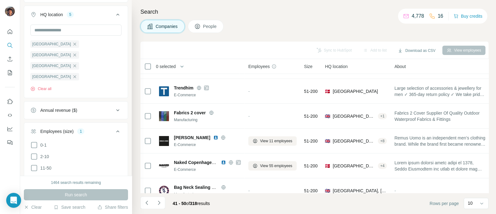
scroll to position [0, 0]
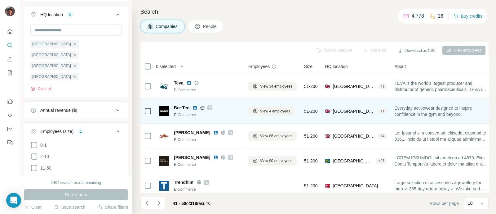
drag, startPoint x: 227, startPoint y: 135, endPoint x: 184, endPoint y: 118, distance: 46.4
click at [184, 118] on div "Bo+Tee E-Commerce" at bounding box center [200, 110] width 82 height 17
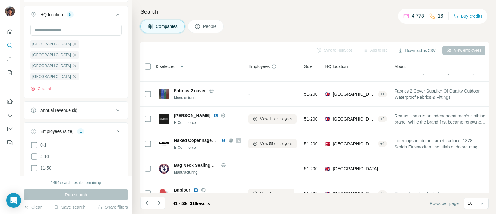
scroll to position [133, 0]
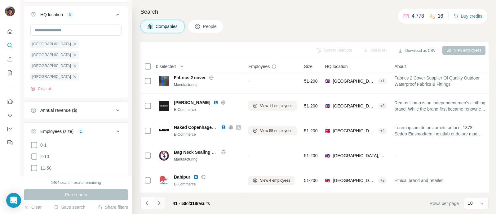
click at [161, 204] on icon "Navigate to next page" at bounding box center [159, 202] width 6 height 6
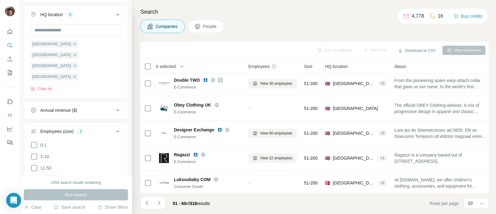
scroll to position [116, 0]
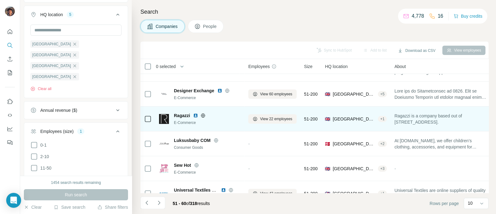
drag, startPoint x: 239, startPoint y: 108, endPoint x: 231, endPoint y: 108, distance: 8.4
click at [231, 108] on td "Ragazzi E-Commerce" at bounding box center [199, 118] width 89 height 25
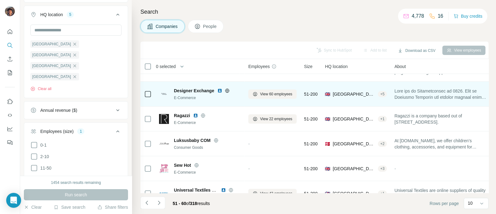
click at [225, 89] on icon at bounding box center [227, 90] width 5 height 5
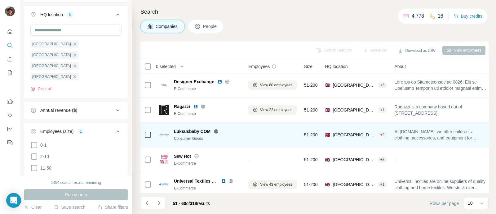
scroll to position [133, 0]
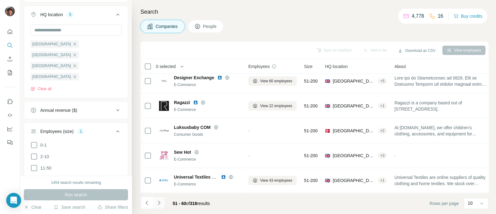
click at [160, 201] on icon "Navigate to next page" at bounding box center [159, 202] width 6 height 6
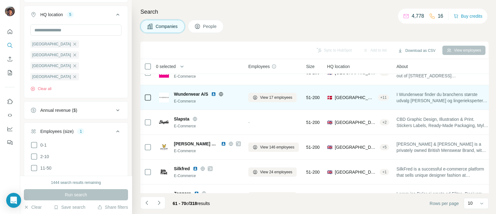
scroll to position [77, 0]
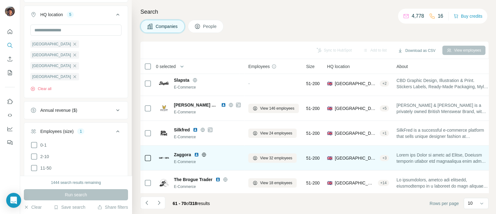
click at [207, 153] on div at bounding box center [204, 154] width 20 height 5
click at [205, 153] on icon at bounding box center [204, 154] width 2 height 4
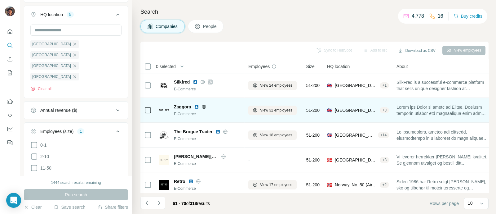
scroll to position [133, 0]
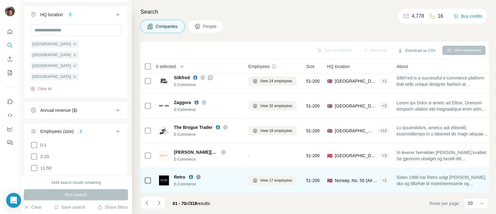
click at [197, 174] on icon at bounding box center [198, 176] width 5 height 5
click at [183, 174] on span "Retro" at bounding box center [179, 177] width 11 height 6
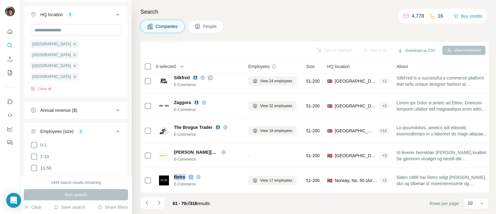
copy span "Retro"
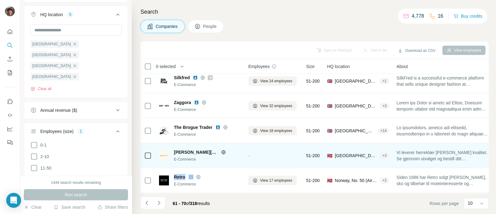
click at [206, 143] on td "[PERSON_NAME][DOMAIN_NAME] E-Commerce" at bounding box center [199, 155] width 89 height 25
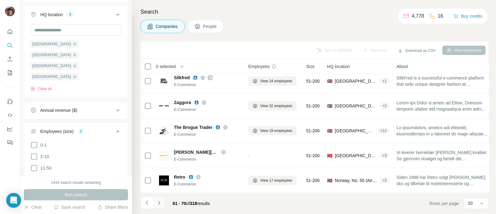
click at [158, 201] on icon "Navigate to next page" at bounding box center [159, 202] width 2 height 4
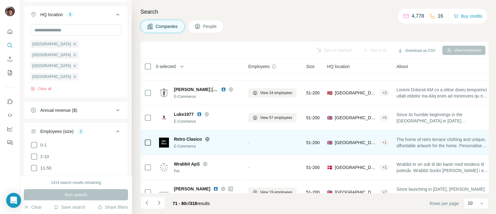
scroll to position [0, 0]
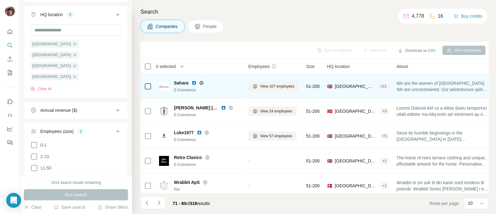
click at [200, 83] on icon at bounding box center [201, 83] width 4 height 4
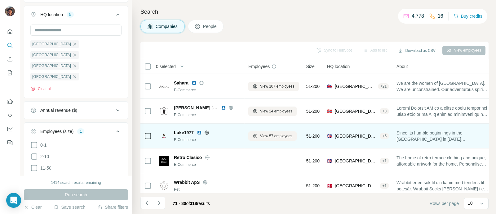
click at [207, 133] on icon at bounding box center [207, 132] width 2 height 4
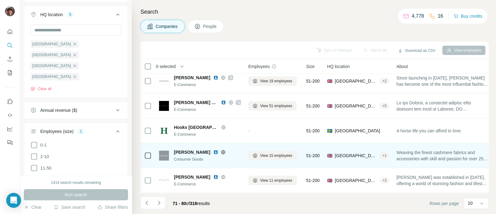
scroll to position [133, 0]
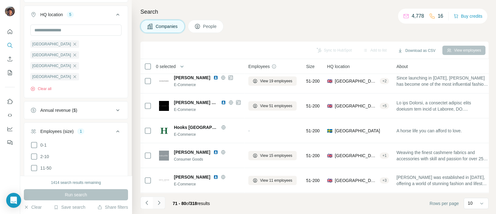
click at [159, 202] on icon "Navigate to next page" at bounding box center [159, 202] width 6 height 6
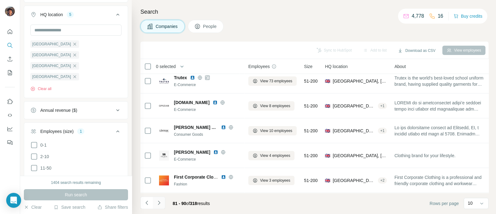
click at [163, 201] on button "Navigate to next page" at bounding box center [159, 202] width 12 height 12
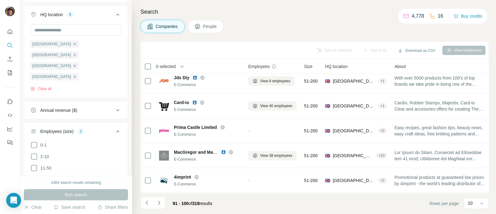
scroll to position [0, 0]
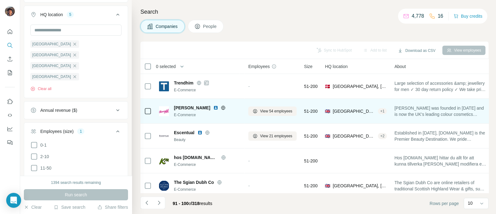
click at [221, 106] on icon at bounding box center [223, 107] width 5 height 5
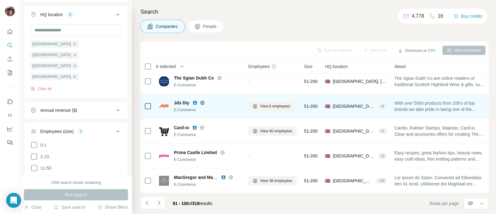
scroll to position [116, 0]
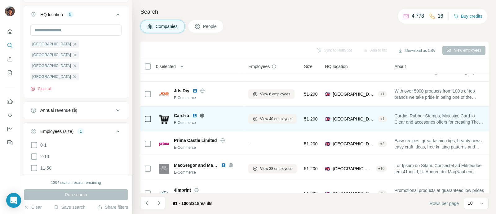
click at [202, 113] on icon at bounding box center [202, 115] width 4 height 4
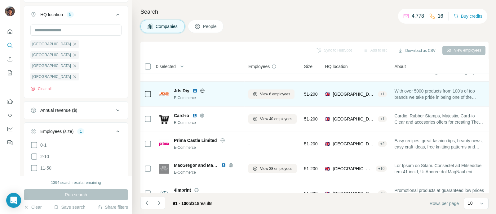
scroll to position [133, 0]
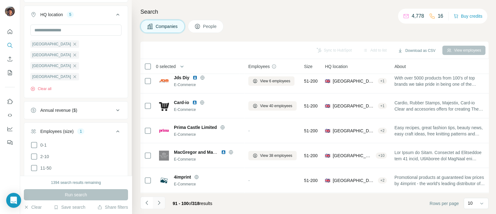
click at [164, 199] on button "Navigate to next page" at bounding box center [159, 202] width 12 height 12
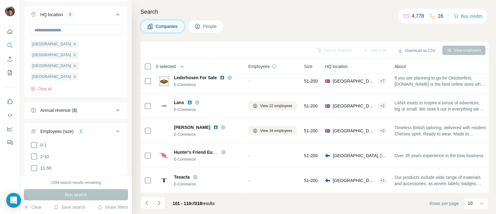
scroll to position [0, 0]
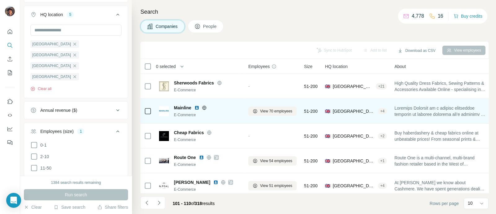
click at [205, 105] on icon at bounding box center [204, 107] width 5 height 5
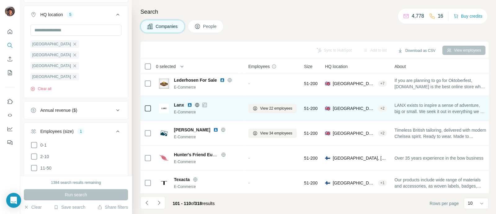
scroll to position [133, 0]
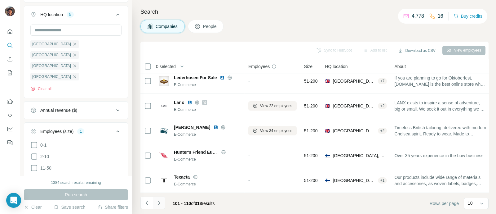
click at [163, 199] on button "Navigate to next page" at bounding box center [159, 202] width 12 height 12
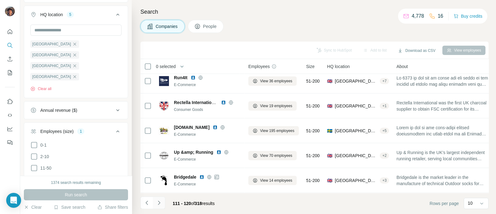
click at [161, 199] on button "Navigate to next page" at bounding box center [159, 202] width 12 height 12
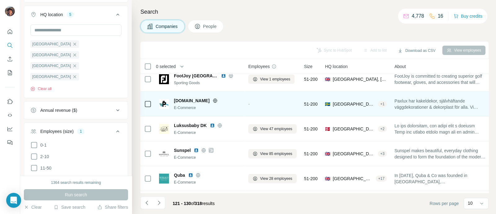
scroll to position [116, 0]
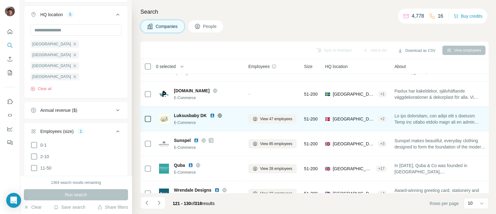
click at [220, 114] on icon at bounding box center [219, 115] width 5 height 5
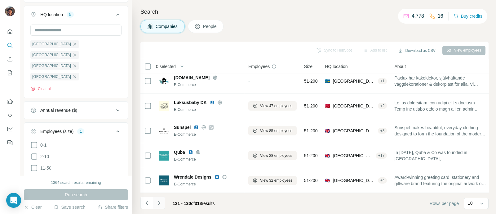
click at [160, 199] on button "Navigate to next page" at bounding box center [159, 202] width 12 height 12
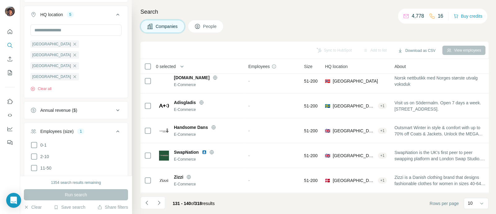
scroll to position [17, 0]
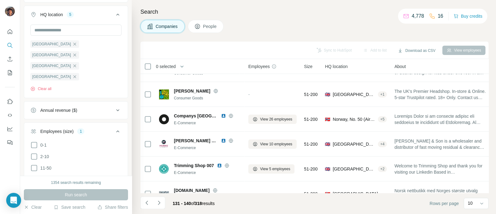
click at [161, 201] on icon "Navigate to next page" at bounding box center [159, 202] width 6 height 6
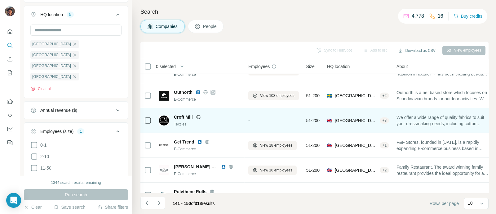
scroll to position [77, 0]
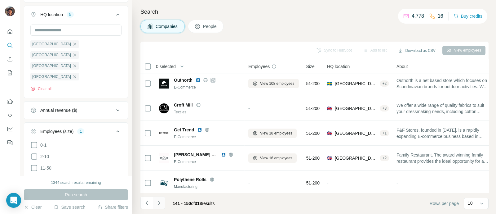
click at [162, 200] on button "Navigate to next page" at bounding box center [159, 202] width 12 height 12
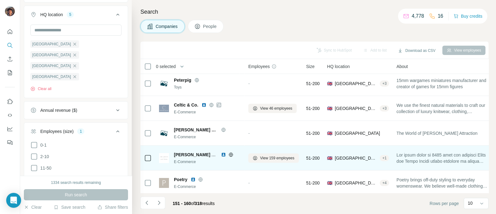
scroll to position [133, 0]
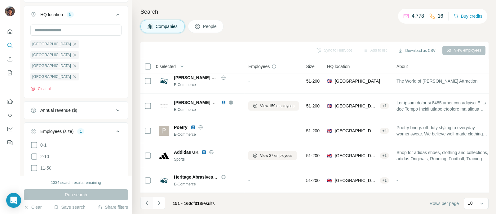
click at [145, 204] on icon "Navigate to previous page" at bounding box center [147, 202] width 6 height 6
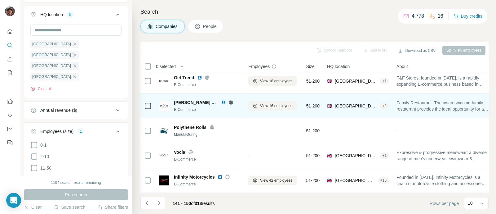
click at [228, 100] on icon at bounding box center [230, 102] width 5 height 5
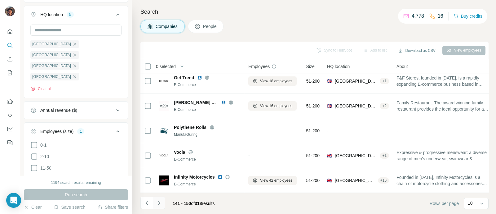
click at [164, 197] on button "Navigate to next page" at bounding box center [159, 202] width 12 height 12
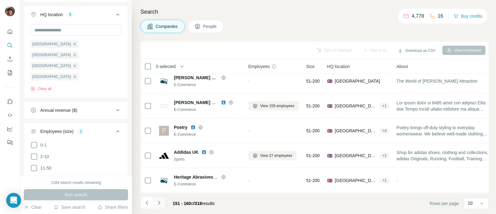
click at [165, 204] on button "Navigate to next page" at bounding box center [159, 202] width 12 height 12
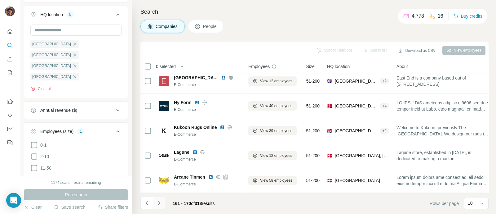
click at [158, 200] on icon "Navigate to next page" at bounding box center [159, 202] width 6 height 6
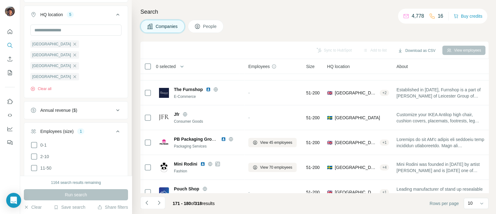
scroll to position [0, 0]
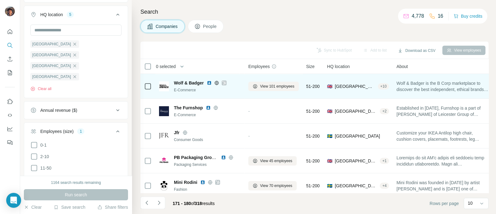
click at [222, 83] on icon at bounding box center [224, 82] width 4 height 5
click at [192, 83] on span "Wolf & Badger" at bounding box center [189, 83] width 30 height 6
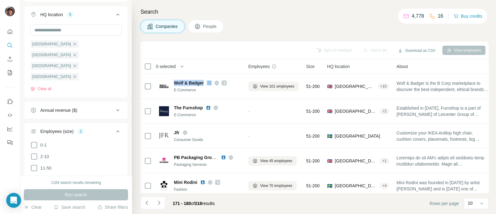
copy span "Wolf & Badger"
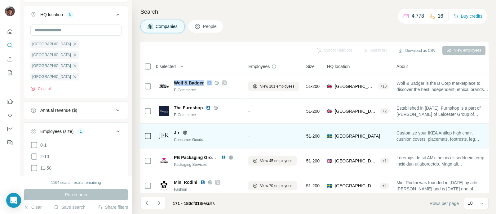
scroll to position [38, 0]
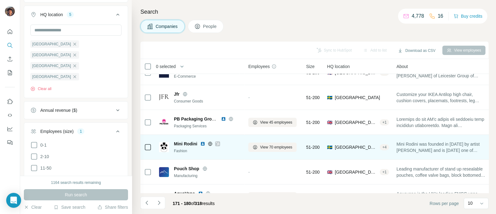
click at [216, 142] on icon at bounding box center [217, 144] width 3 height 4
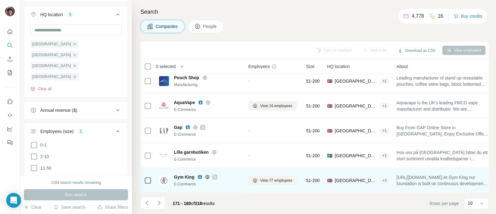
click at [215, 174] on icon at bounding box center [215, 176] width 4 height 5
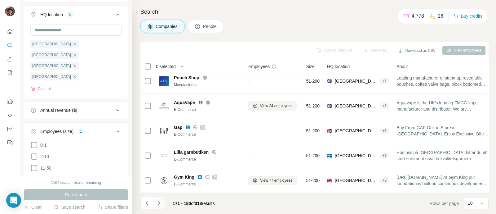
click at [160, 202] on icon "Navigate to next page" at bounding box center [159, 202] width 6 height 6
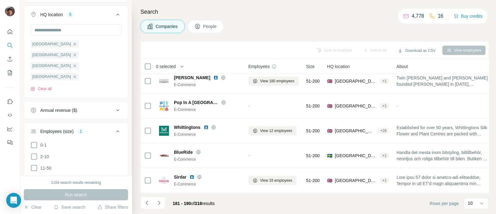
scroll to position [0, 0]
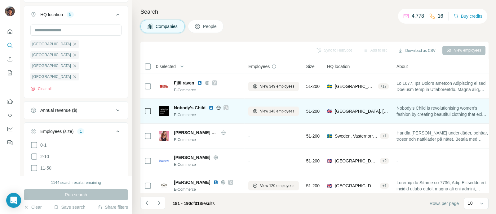
click at [226, 107] on icon at bounding box center [225, 108] width 3 height 4
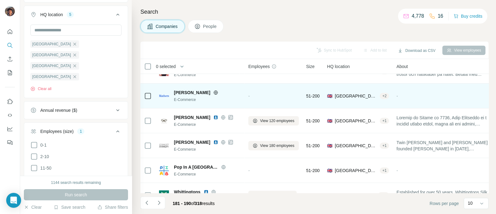
scroll to position [38, 0]
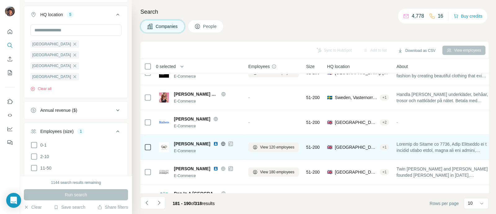
click at [228, 142] on div at bounding box center [230, 143] width 5 height 5
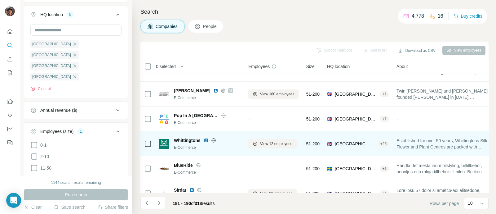
scroll to position [133, 0]
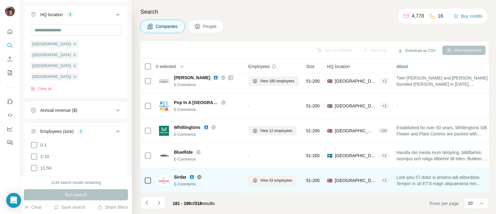
click at [201, 174] on icon at bounding box center [199, 176] width 5 height 5
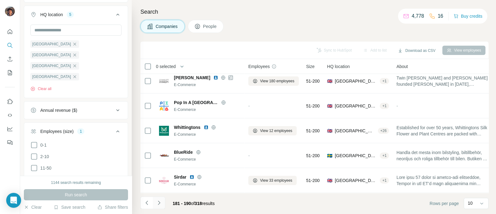
click at [161, 205] on icon "Navigate to next page" at bounding box center [159, 202] width 6 height 6
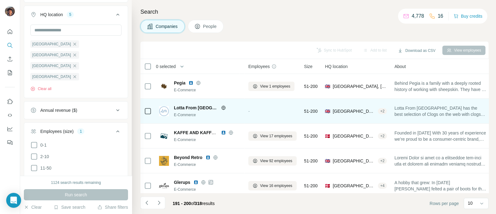
scroll to position [38, 0]
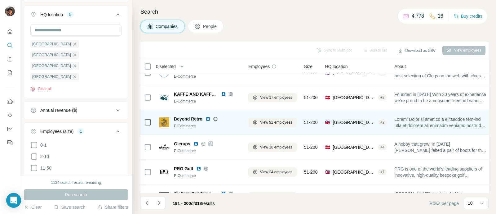
click at [214, 118] on icon at bounding box center [215, 118] width 5 height 5
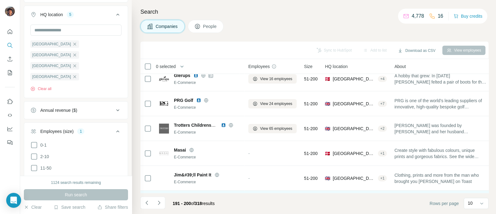
scroll to position [133, 0]
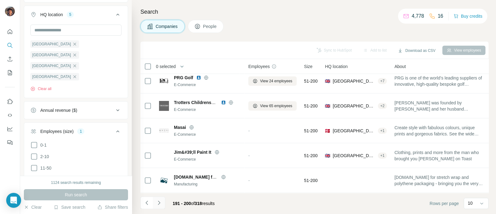
click at [161, 200] on icon "Navigate to next page" at bounding box center [159, 202] width 6 height 6
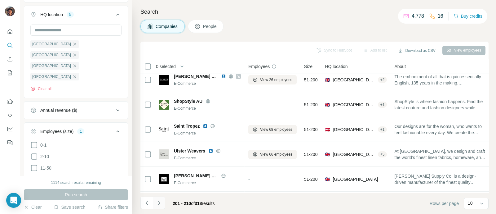
scroll to position [38, 0]
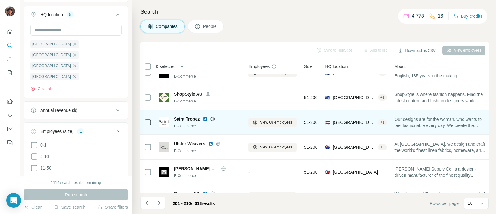
click at [211, 120] on icon at bounding box center [212, 118] width 5 height 5
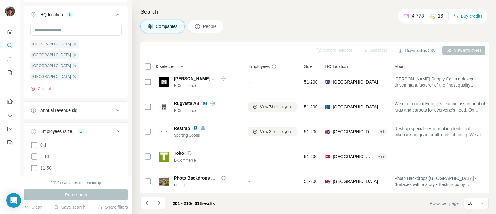
scroll to position [133, 0]
click at [160, 202] on icon "Navigate to next page" at bounding box center [159, 202] width 6 height 6
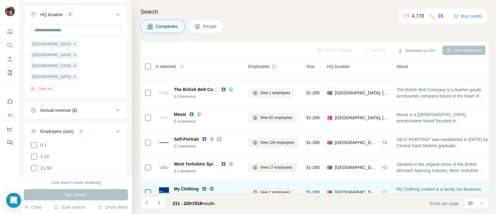
scroll to position [0, 0]
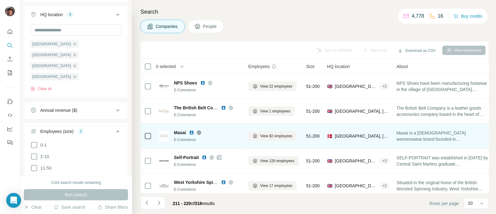
click at [199, 133] on icon at bounding box center [198, 132] width 5 height 5
click at [184, 131] on span "Masai" at bounding box center [180, 132] width 12 height 6
click at [200, 131] on icon at bounding box center [198, 132] width 5 height 5
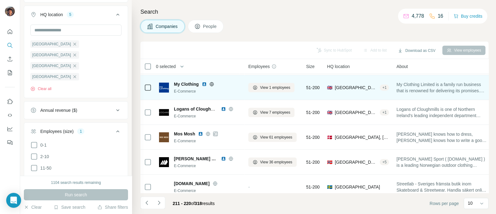
scroll to position [133, 0]
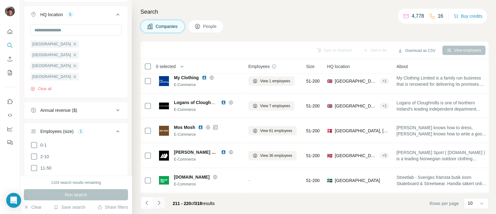
click at [160, 201] on icon "Navigate to next page" at bounding box center [159, 202] width 6 height 6
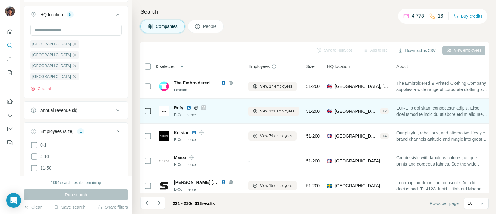
scroll to position [38, 0]
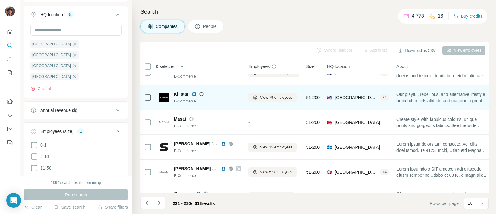
click at [201, 91] on icon at bounding box center [201, 93] width 5 height 5
click at [178, 91] on span "Killstar" at bounding box center [181, 94] width 15 height 6
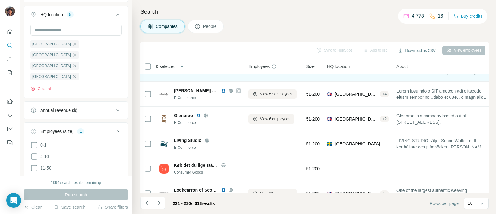
scroll to position [133, 0]
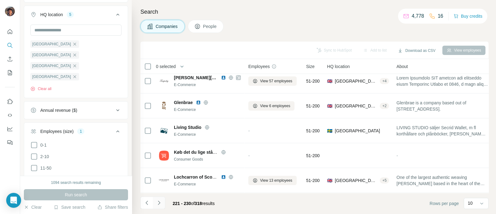
click at [163, 201] on button "Navigate to next page" at bounding box center [159, 202] width 12 height 12
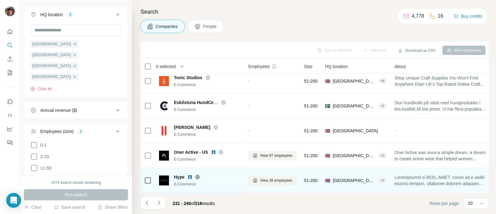
click at [197, 174] on icon at bounding box center [197, 176] width 5 height 5
click at [177, 174] on span "Hype" at bounding box center [179, 177] width 11 height 6
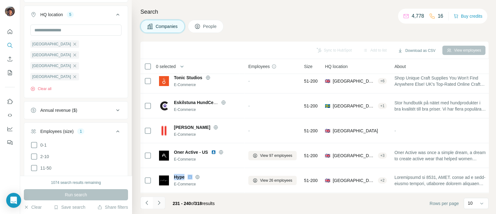
click at [160, 201] on icon "Navigate to next page" at bounding box center [159, 202] width 6 height 6
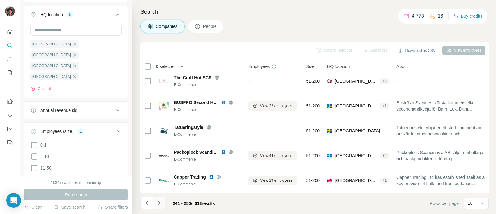
click at [160, 205] on button "Navigate to next page" at bounding box center [159, 202] width 12 height 12
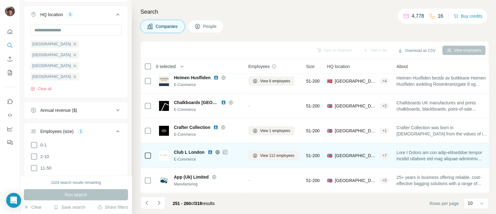
scroll to position [0, 0]
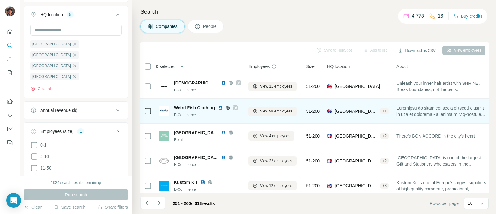
click at [234, 106] on icon at bounding box center [235, 107] width 4 height 5
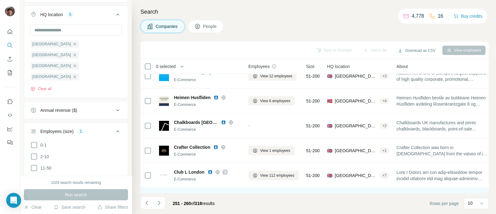
scroll to position [133, 0]
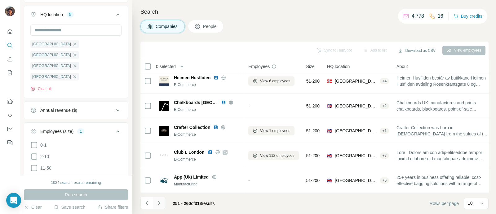
click at [161, 204] on icon "Navigate to next page" at bounding box center [159, 202] width 6 height 6
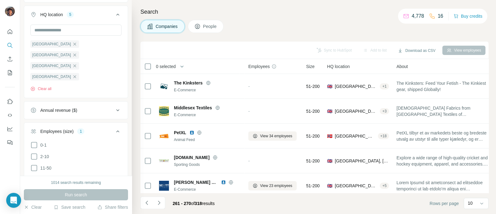
scroll to position [116, 0]
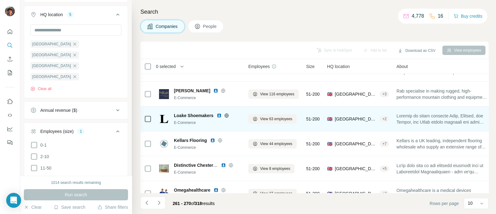
click at [228, 115] on icon at bounding box center [226, 115] width 5 height 5
click at [196, 114] on span "Loake Shoemakers" at bounding box center [194, 115] width 40 height 6
click at [233, 117] on div at bounding box center [234, 115] width 5 height 5
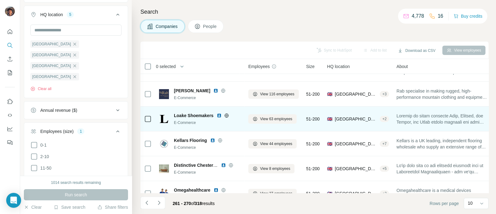
scroll to position [133, 0]
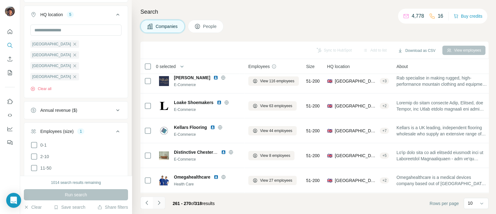
click at [155, 199] on button "Navigate to next page" at bounding box center [159, 202] width 12 height 12
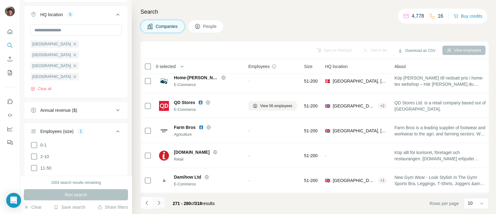
click at [153, 205] on button "Navigate to next page" at bounding box center [159, 202] width 12 height 12
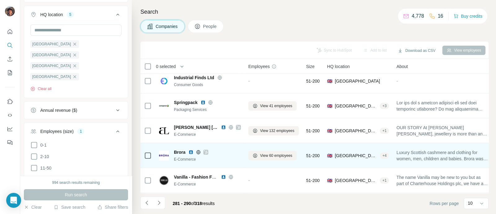
click at [177, 150] on span "Brora" at bounding box center [179, 152] width 11 height 6
click at [198, 149] on icon at bounding box center [198, 151] width 5 height 5
click at [180, 149] on span "Brora" at bounding box center [179, 152] width 11 height 6
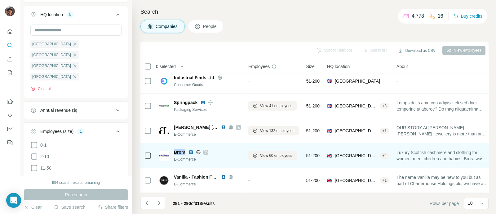
click at [180, 149] on span "Brora" at bounding box center [179, 152] width 11 height 6
click at [196, 149] on icon at bounding box center [198, 151] width 5 height 5
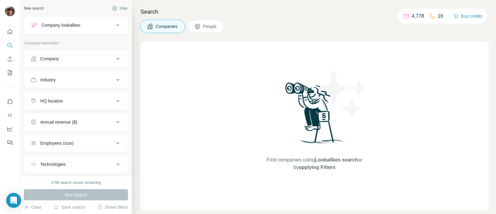
click at [77, 63] on button "Company" at bounding box center [76, 58] width 104 height 15
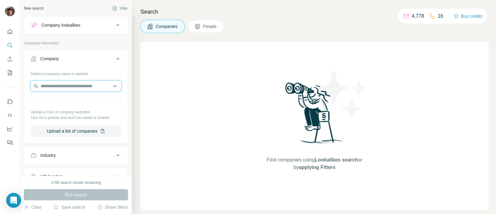
click at [78, 84] on input "text" at bounding box center [75, 85] width 91 height 11
paste input "**********"
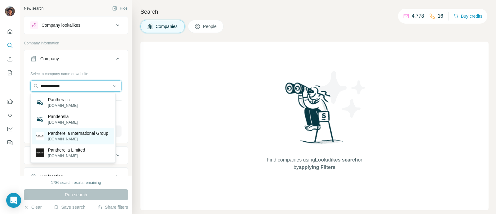
type input "**********"
click at [78, 131] on p "Pantherella International Group" at bounding box center [78, 133] width 60 height 6
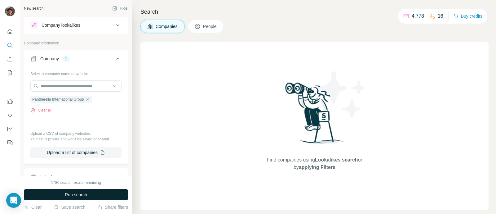
click at [88, 192] on button "Run search" at bounding box center [76, 194] width 104 height 11
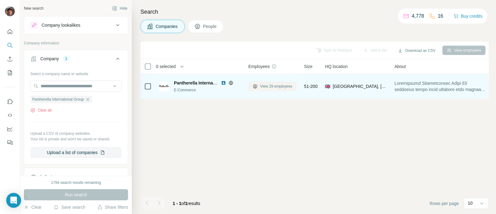
click at [282, 89] on button "View 29 employees" at bounding box center [272, 86] width 48 height 9
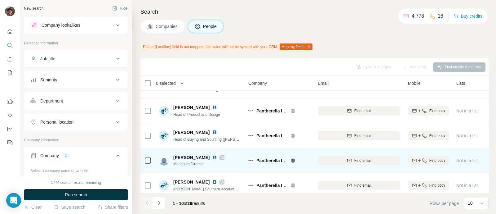
scroll to position [150, 0]
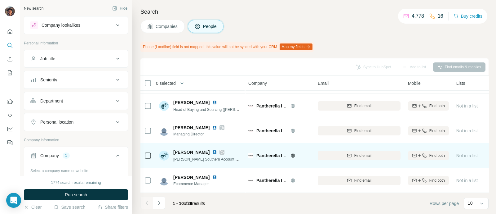
click at [220, 150] on icon at bounding box center [222, 151] width 4 height 5
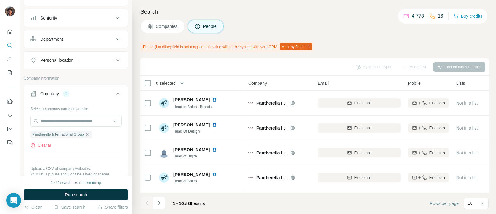
scroll to position [77, 0]
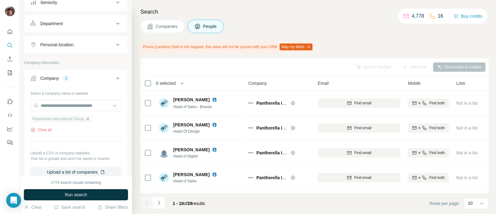
click at [90, 119] on icon "button" at bounding box center [87, 118] width 5 height 5
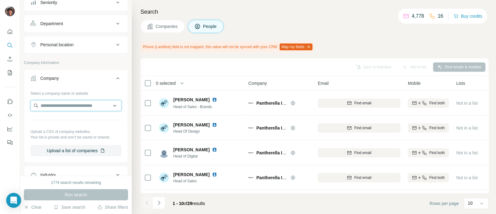
click at [73, 107] on input "text" at bounding box center [75, 105] width 91 height 11
paste input "**********"
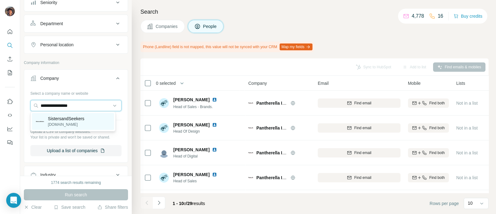
type input "**********"
click at [73, 117] on p "SistersandSeekers" at bounding box center [66, 118] width 37 height 6
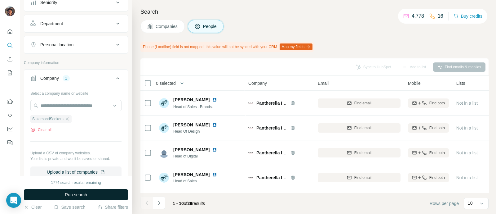
click at [77, 195] on span "Run search" at bounding box center [76, 194] width 22 height 6
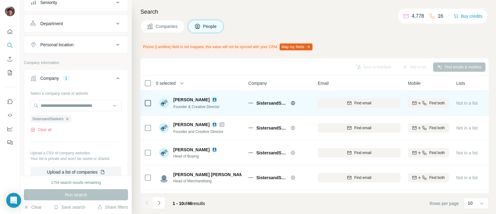
click at [292, 103] on icon at bounding box center [292, 102] width 5 height 5
click at [265, 102] on span "SistersandSeekers" at bounding box center [271, 103] width 31 height 6
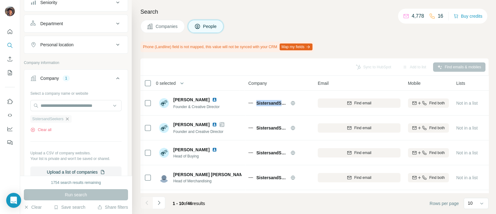
click at [70, 117] on icon "button" at bounding box center [67, 118] width 5 height 5
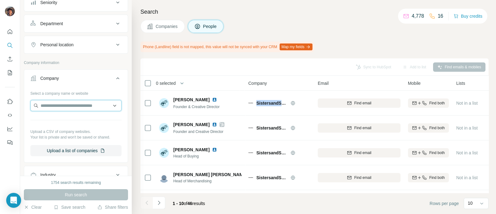
click at [64, 108] on input "text" at bounding box center [75, 105] width 91 height 11
click at [66, 103] on input "**********" at bounding box center [75, 105] width 91 height 11
paste input "***"
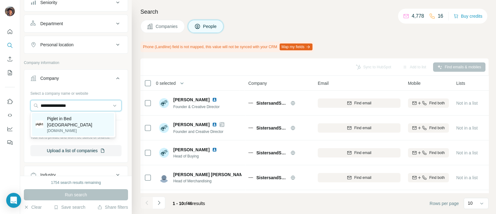
type input "**********"
click at [73, 118] on p "Piglet in Bed [GEOGRAPHIC_DATA]" at bounding box center [78, 121] width 63 height 12
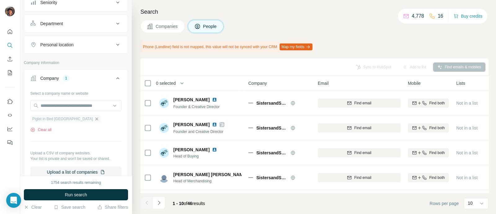
click at [94, 118] on icon "button" at bounding box center [96, 118] width 5 height 5
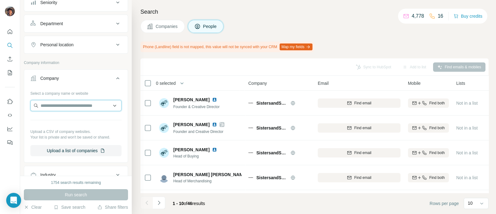
click at [65, 104] on input "text" at bounding box center [75, 105] width 91 height 11
paste input "**********"
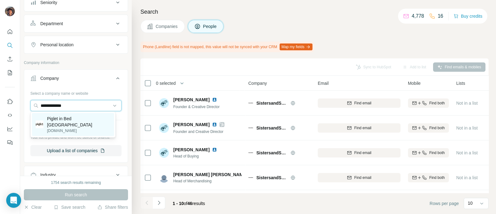
type input "**********"
click at [65, 115] on p "Piglet in Bed [GEOGRAPHIC_DATA]" at bounding box center [78, 121] width 63 height 12
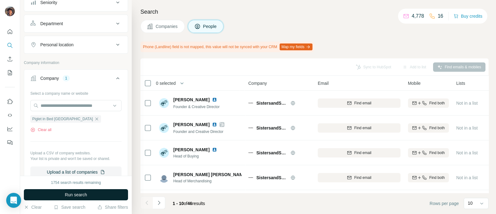
click at [112, 196] on button "Run search" at bounding box center [76, 194] width 104 height 11
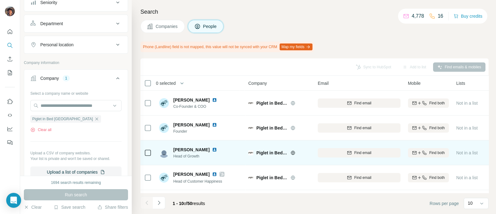
drag, startPoint x: 246, startPoint y: 145, endPoint x: 231, endPoint y: 142, distance: 15.5
click at [231, 142] on td "Abigail Rawling Head of Growth" at bounding box center [200, 152] width 90 height 25
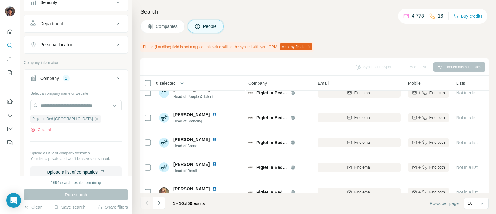
scroll to position [150, 0]
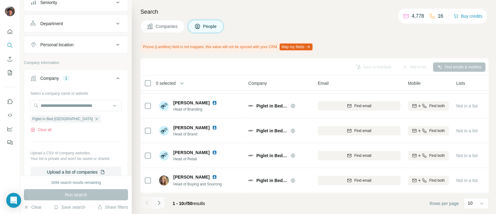
click at [164, 200] on button "Navigate to next page" at bounding box center [159, 202] width 12 height 12
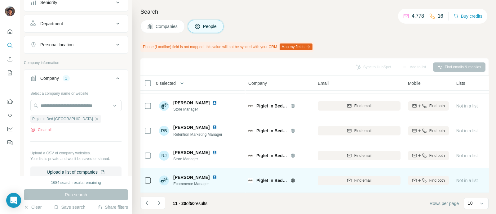
scroll to position [0, 0]
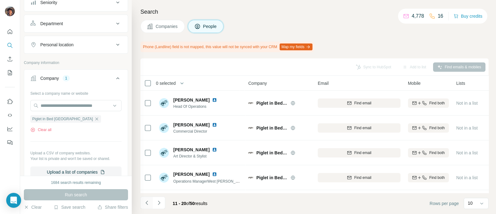
click at [150, 205] on button "Navigate to previous page" at bounding box center [146, 202] width 12 height 12
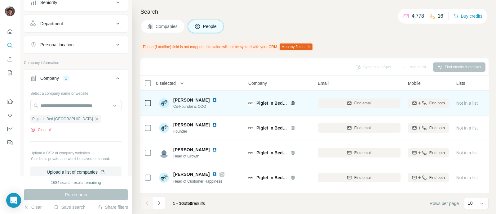
click at [259, 101] on span "Piglet in Bed [GEOGRAPHIC_DATA]" at bounding box center [271, 103] width 31 height 6
copy div "Piglet in Bed [GEOGRAPHIC_DATA]"
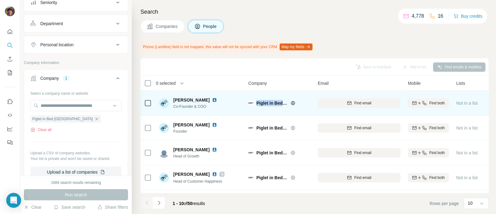
click at [296, 102] on div at bounding box center [300, 102] width 20 height 5
click at [291, 102] on icon at bounding box center [292, 102] width 5 height 5
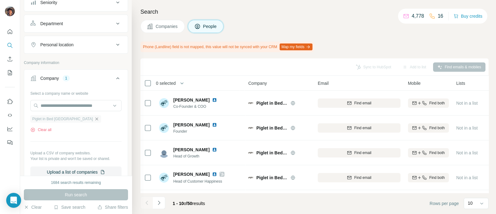
click at [94, 118] on icon "button" at bounding box center [96, 118] width 5 height 5
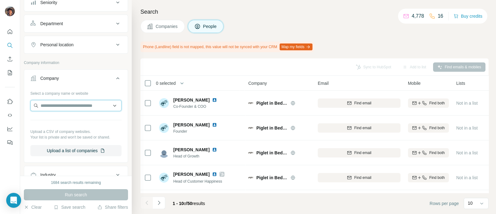
click at [64, 102] on input "text" at bounding box center [75, 105] width 91 height 11
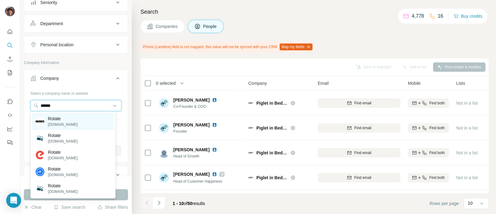
type input "******"
click at [70, 123] on p "rotatebirgerchristensen.com" at bounding box center [63, 124] width 30 height 6
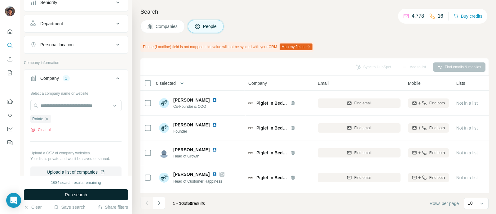
click at [87, 194] on span "Run search" at bounding box center [76, 194] width 22 height 6
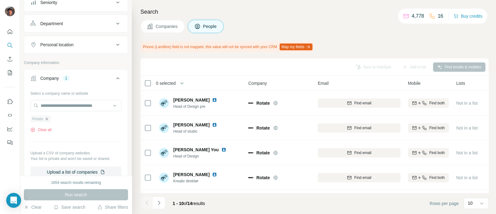
click at [48, 117] on icon "button" at bounding box center [46, 118] width 5 height 5
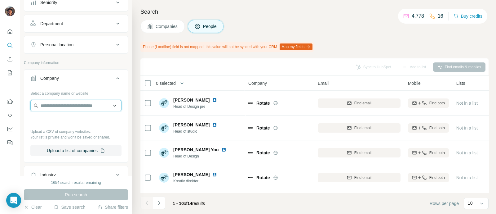
click at [48, 100] on input "text" at bounding box center [75, 105] width 91 height 11
paste input "******"
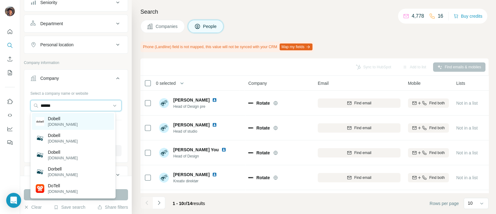
type input "******"
click at [49, 120] on p "Dobell" at bounding box center [63, 118] width 30 height 6
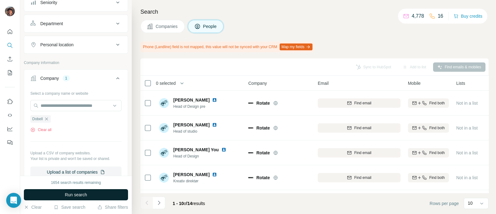
click at [65, 196] on span "Run search" at bounding box center [76, 194] width 22 height 6
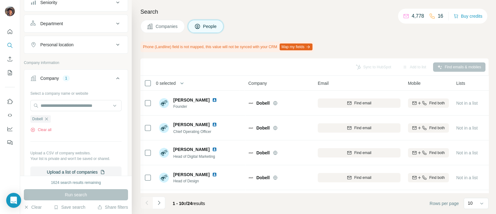
click at [315, 13] on h4 "Search" at bounding box center [314, 11] width 348 height 9
click at [157, 205] on icon "Navigate to next page" at bounding box center [159, 202] width 6 height 6
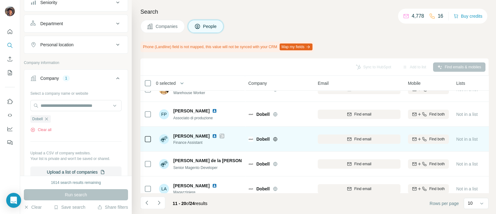
scroll to position [150, 0]
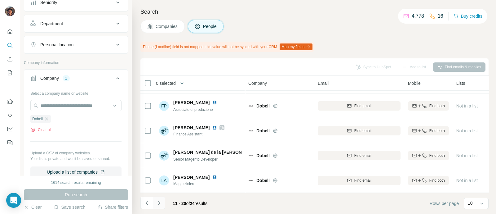
click at [159, 203] on icon "Navigate to next page" at bounding box center [159, 202] width 2 height 4
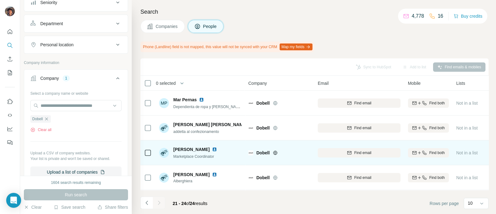
scroll to position [0, 0]
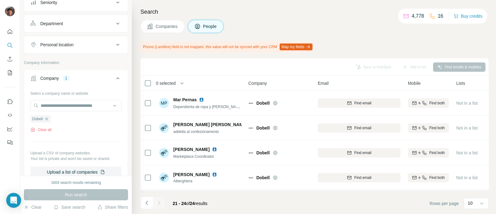
click at [154, 201] on div at bounding box center [159, 202] width 12 height 12
click at [153, 201] on div at bounding box center [159, 202] width 12 height 12
click at [144, 202] on icon "Navigate to previous page" at bounding box center [147, 202] width 6 height 6
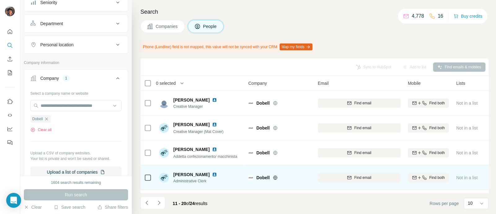
scroll to position [150, 0]
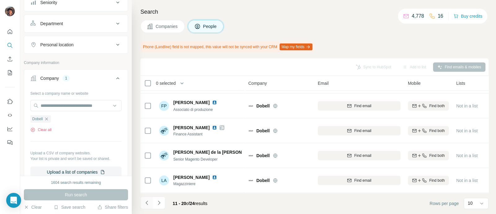
click at [151, 202] on button "Navigate to previous page" at bounding box center [146, 202] width 12 height 12
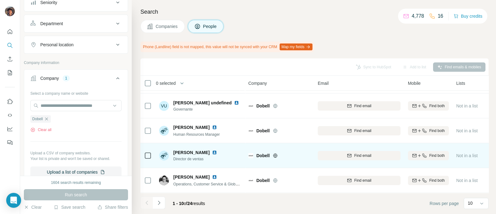
scroll to position [0, 0]
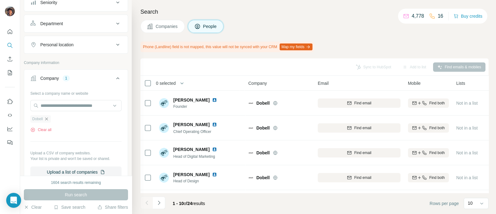
click at [45, 120] on icon "button" at bounding box center [46, 118] width 5 height 5
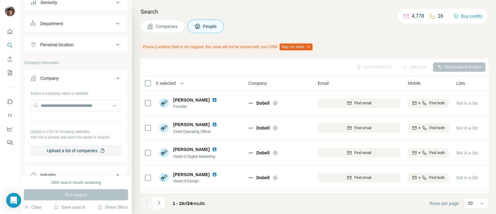
click at [49, 110] on div at bounding box center [75, 106] width 91 height 12
click at [51, 103] on input "text" at bounding box center [75, 105] width 91 height 11
paste input "**********"
type input "**********"
click at [51, 113] on div "Holland Cooper ® hollandcooper.com" at bounding box center [73, 124] width 82 height 23
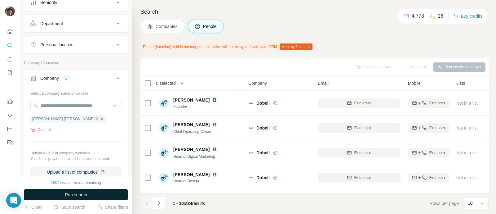
click at [61, 189] on button "Run search" at bounding box center [76, 194] width 104 height 11
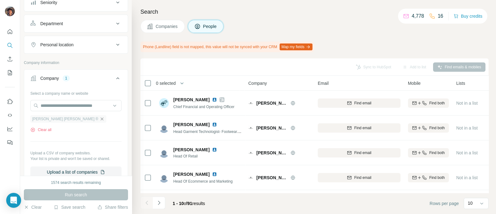
click at [99, 118] on icon "button" at bounding box center [101, 118] width 5 height 5
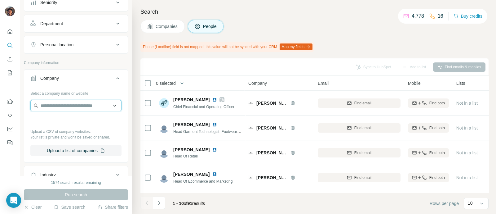
click at [78, 108] on input "text" at bounding box center [75, 105] width 91 height 11
paste input "******"
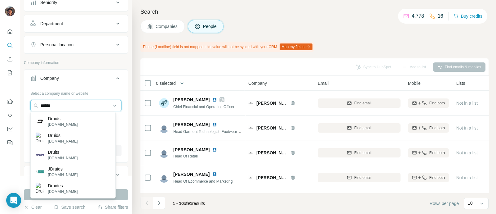
type input "******"
click at [77, 118] on div "Druids druids.com" at bounding box center [73, 121] width 82 height 17
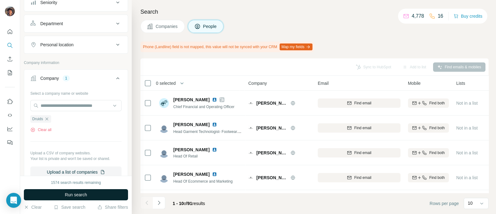
click at [73, 192] on span "Run search" at bounding box center [76, 194] width 22 height 6
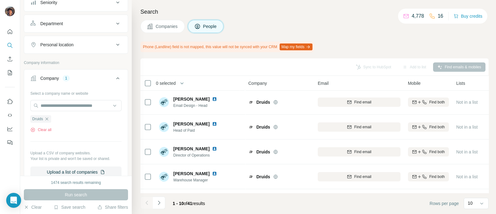
scroll to position [150, 0]
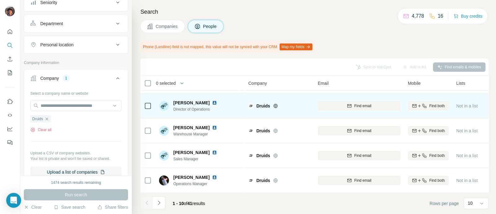
click at [274, 105] on div "Druids" at bounding box center [279, 105] width 62 height 17
click at [274, 103] on icon at bounding box center [275, 105] width 5 height 5
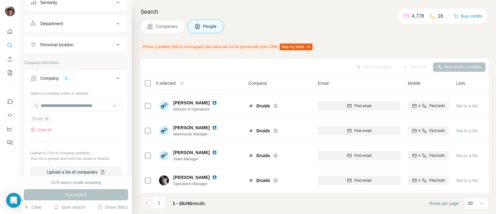
click at [48, 120] on icon "button" at bounding box center [46, 118] width 5 height 5
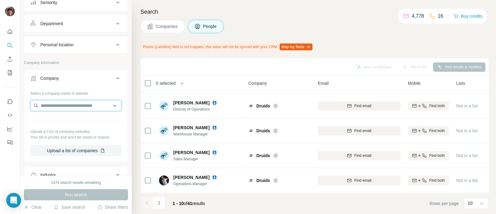
click at [48, 105] on input "text" at bounding box center [75, 105] width 91 height 11
paste input "*****"
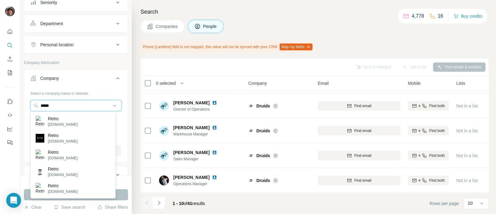
type input "*****"
click at [50, 119] on p "Retro" at bounding box center [63, 118] width 30 height 6
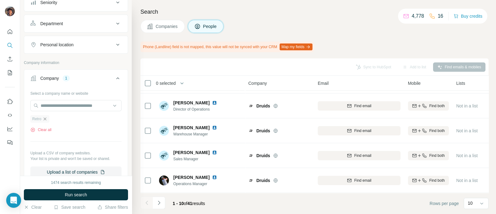
click at [47, 117] on icon "button" at bounding box center [44, 118] width 5 height 5
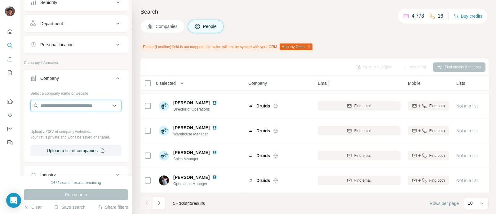
click at [49, 106] on input "text" at bounding box center [75, 105] width 91 height 11
paste input "*****"
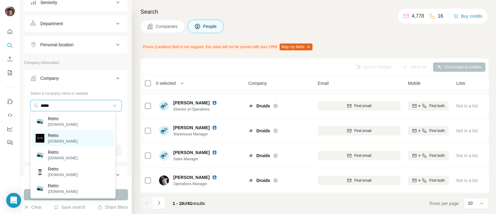
type input "*****"
click at [53, 132] on p "Retro" at bounding box center [63, 135] width 30 height 6
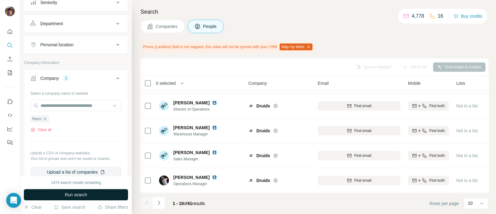
click at [67, 192] on span "Run search" at bounding box center [76, 194] width 22 height 6
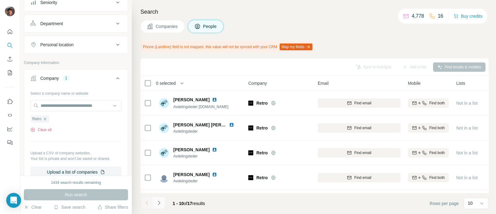
click at [156, 199] on icon "Navigate to next page" at bounding box center [159, 202] width 6 height 6
click at [47, 118] on icon "button" at bounding box center [44, 118] width 5 height 5
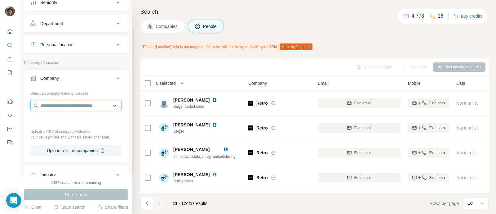
click at [56, 100] on input "text" at bounding box center [75, 105] width 91 height 11
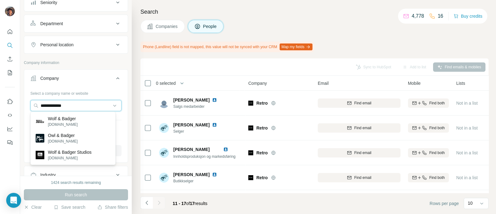
type input "**********"
click at [67, 122] on p "wolfandbadger.com" at bounding box center [63, 124] width 30 height 6
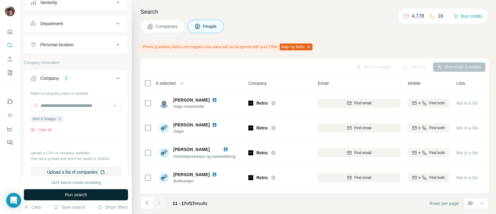
click at [88, 190] on button "Run search" at bounding box center [76, 194] width 104 height 11
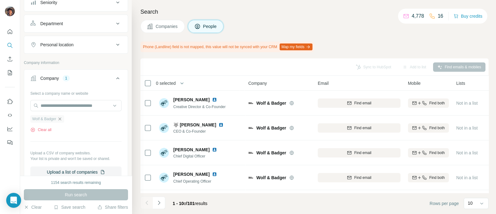
click at [60, 116] on icon "button" at bounding box center [59, 118] width 5 height 5
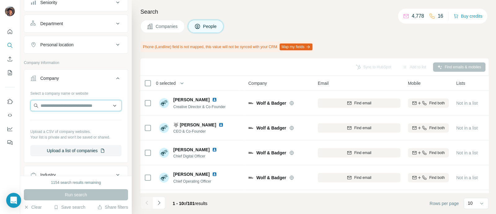
click at [59, 104] on input "text" at bounding box center [75, 105] width 91 height 11
paste input "**********"
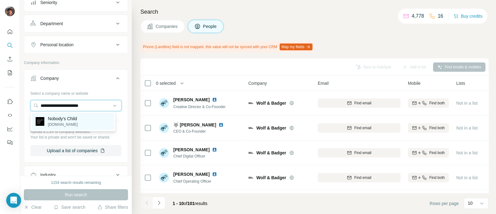
type input "**********"
click at [72, 120] on p "Nobody's Child" at bounding box center [63, 118] width 30 height 6
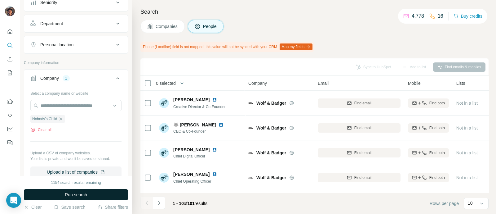
click at [92, 194] on button "Run search" at bounding box center [76, 194] width 104 height 11
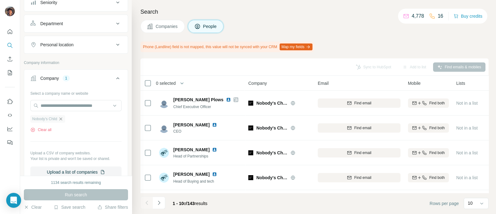
click at [63, 118] on icon "button" at bounding box center [60, 118] width 5 height 5
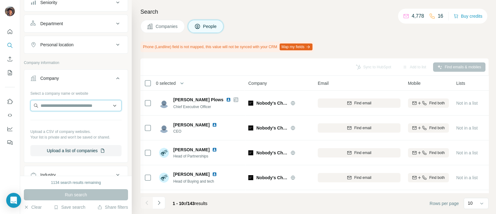
click at [61, 104] on input "text" at bounding box center [75, 105] width 91 height 11
paste input "********"
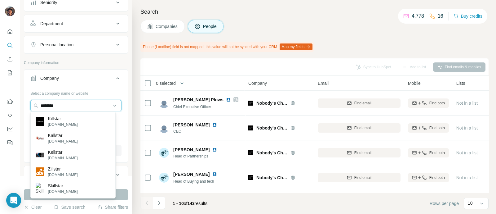
type input "********"
click at [67, 117] on p "Killstar" at bounding box center [63, 118] width 30 height 6
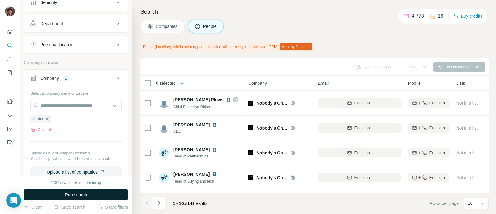
click at [77, 190] on button "Run search" at bounding box center [76, 194] width 104 height 11
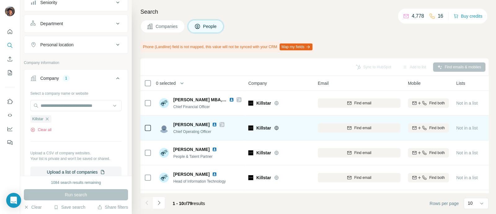
click at [220, 123] on icon at bounding box center [222, 124] width 4 height 5
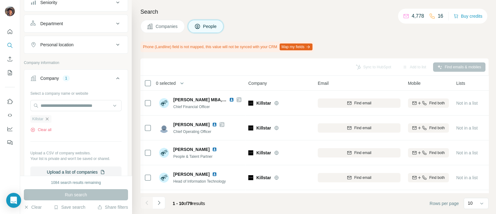
click at [50, 118] on icon "button" at bounding box center [47, 118] width 5 height 5
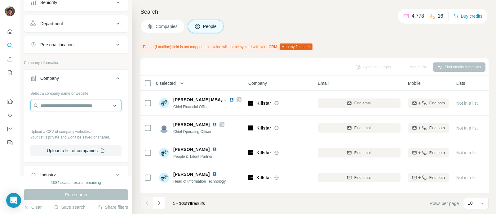
click at [53, 103] on input "text" at bounding box center [75, 105] width 91 height 11
paste input "****"
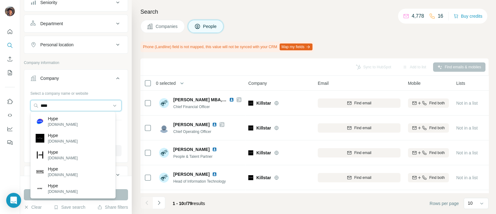
type input "****"
click at [83, 139] on div "Hype justhype.com" at bounding box center [73, 138] width 82 height 17
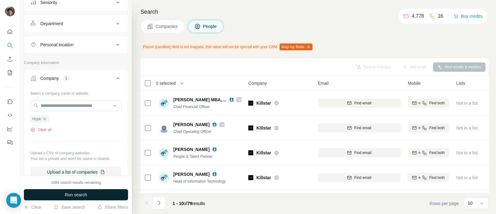
click at [84, 190] on button "Run search" at bounding box center [76, 194] width 104 height 11
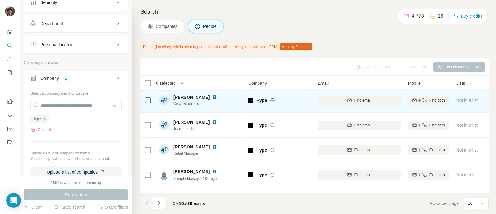
scroll to position [150, 0]
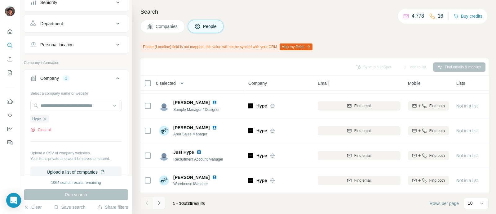
click at [164, 202] on button "Navigate to next page" at bounding box center [159, 202] width 12 height 12
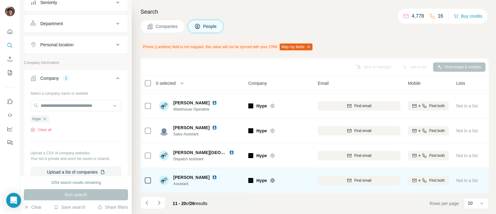
scroll to position [0, 0]
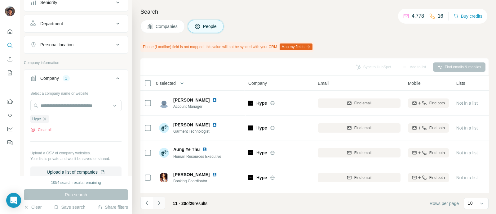
click at [161, 199] on icon "Navigate to next page" at bounding box center [159, 202] width 6 height 6
